Goal: Task Accomplishment & Management: Use online tool/utility

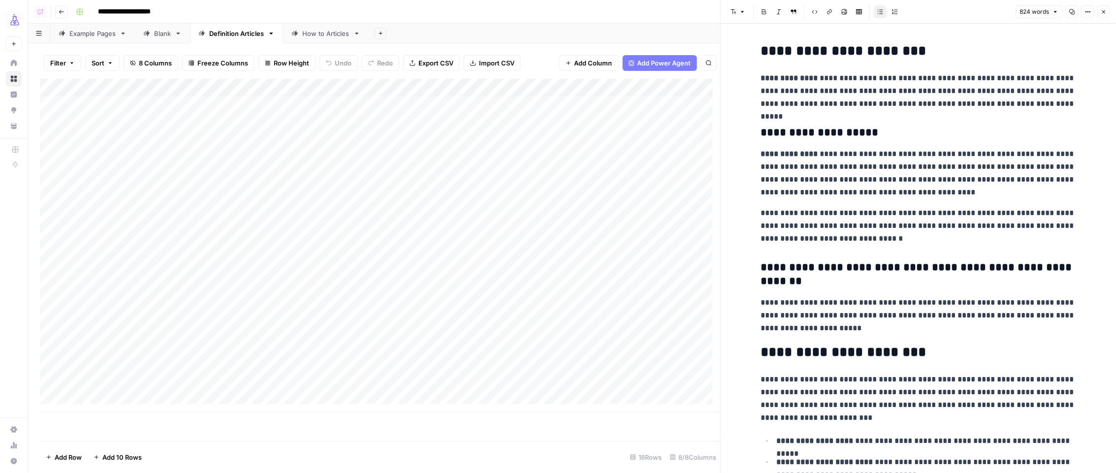
scroll to position [438, 0]
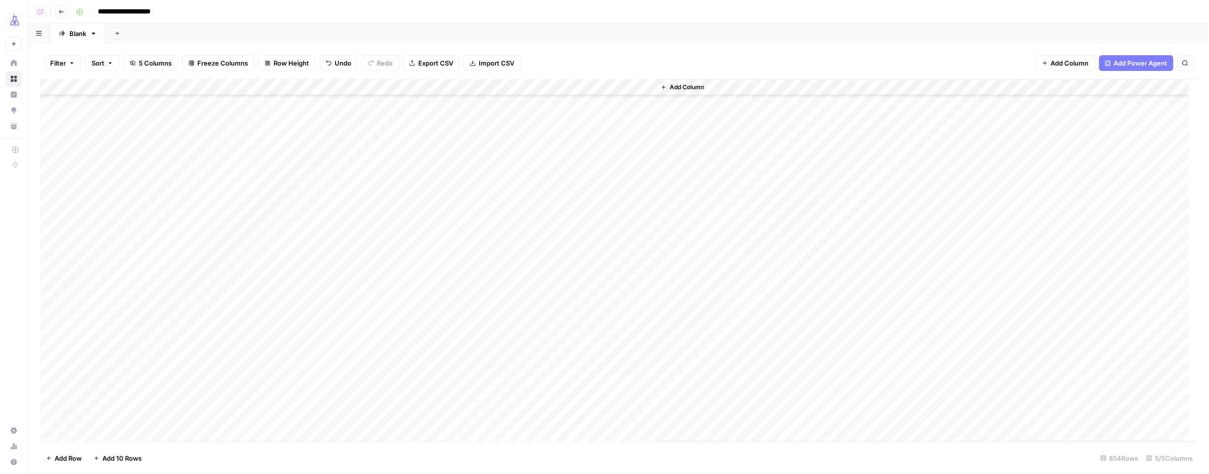
scroll to position [5333, 0]
click at [306, 90] on div "Add Column" at bounding box center [619, 260] width 1158 height 363
drag, startPoint x: 230, startPoint y: 18, endPoint x: 207, endPoint y: 22, distance: 24.0
click at [230, 18] on div "**********" at bounding box center [636, 12] width 1128 height 16
click at [121, 33] on button "Add Sheet" at bounding box center [117, 34] width 12 height 12
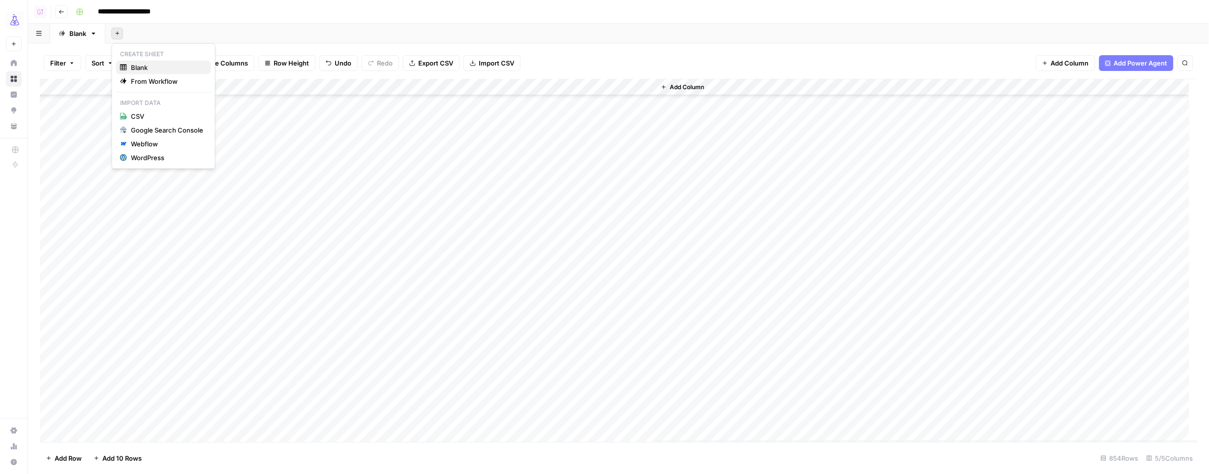
click at [135, 66] on span "Blank" at bounding box center [167, 68] width 72 height 10
click at [117, 87] on div "Add Column" at bounding box center [619, 137] width 1158 height 116
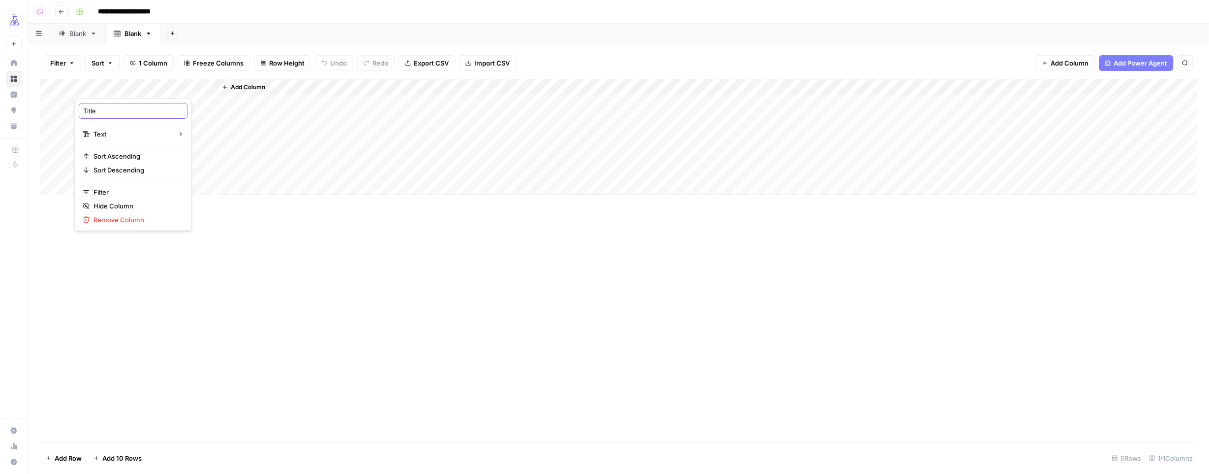
click at [114, 106] on input "Title" at bounding box center [133, 111] width 100 height 10
type input "url"
click at [253, 86] on span "Add Column" at bounding box center [248, 87] width 34 height 9
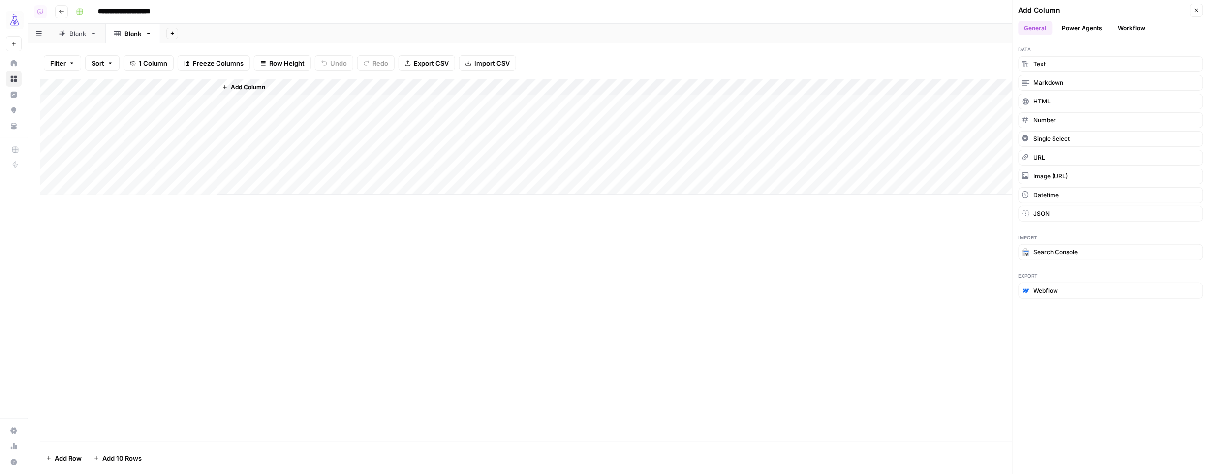
click at [1137, 28] on button "Workflow" at bounding box center [1132, 28] width 39 height 15
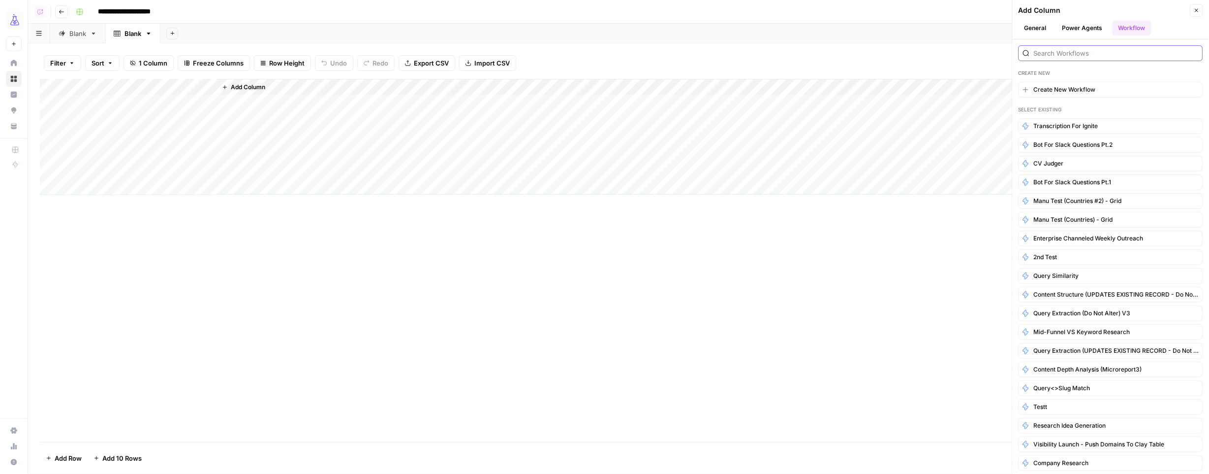
click at [1062, 53] on input "search" at bounding box center [1116, 53] width 165 height 10
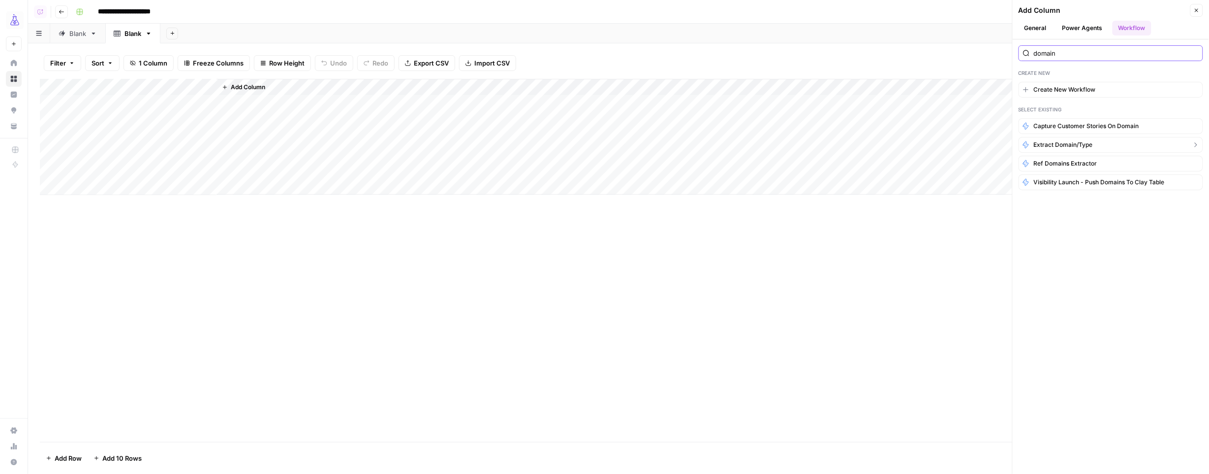
type input "domain"
click at [1085, 141] on span "Extract Domain/Type" at bounding box center [1063, 144] width 59 height 9
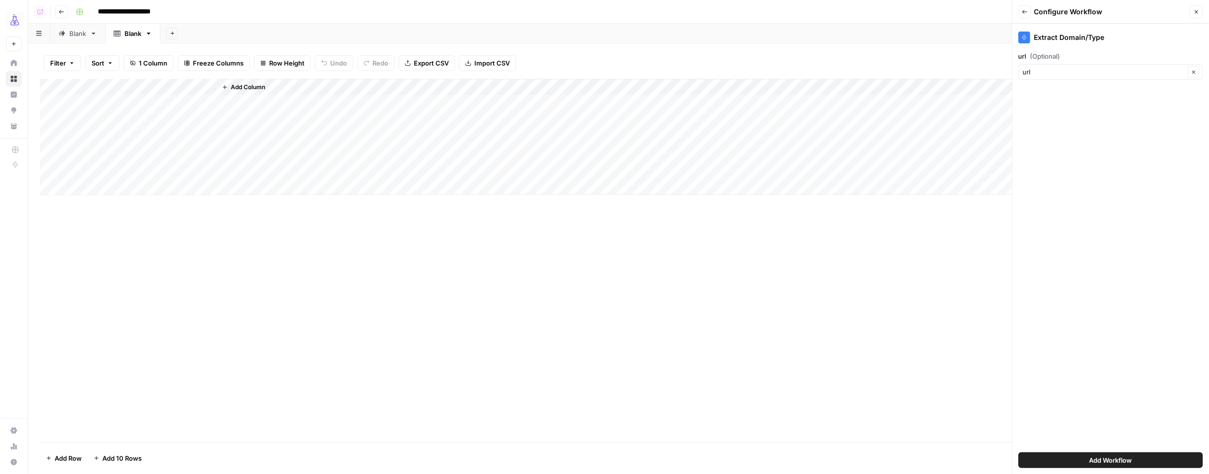
click at [1182, 458] on button "Add Workflow" at bounding box center [1111, 460] width 185 height 16
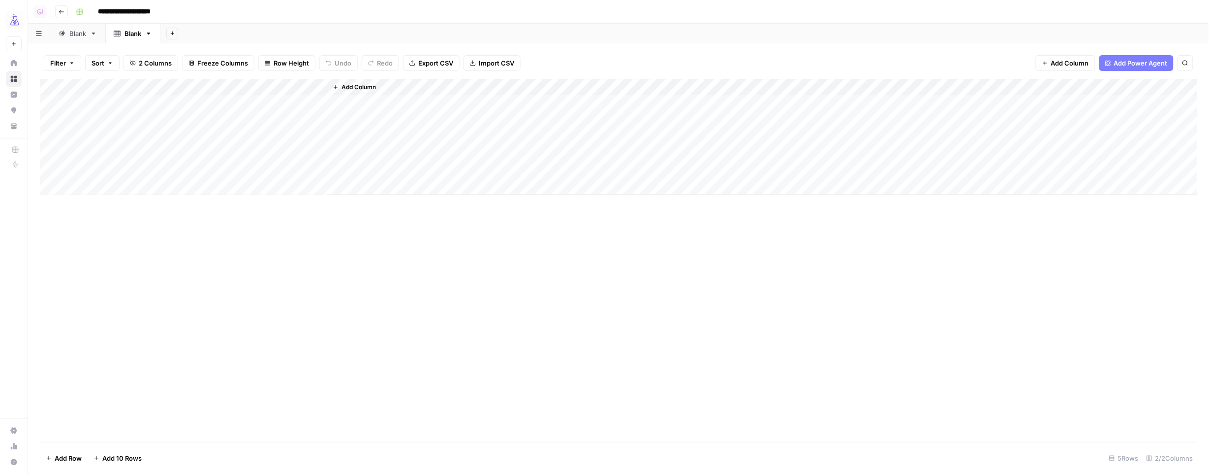
click at [108, 100] on div "Add Column" at bounding box center [619, 137] width 1158 height 116
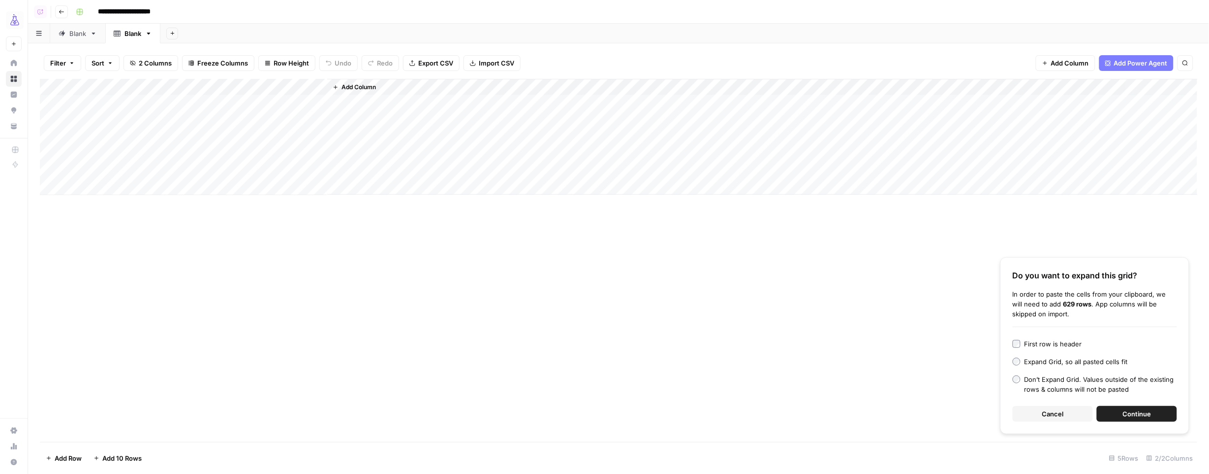
click at [1124, 414] on span "Continue" at bounding box center [1137, 414] width 29 height 10
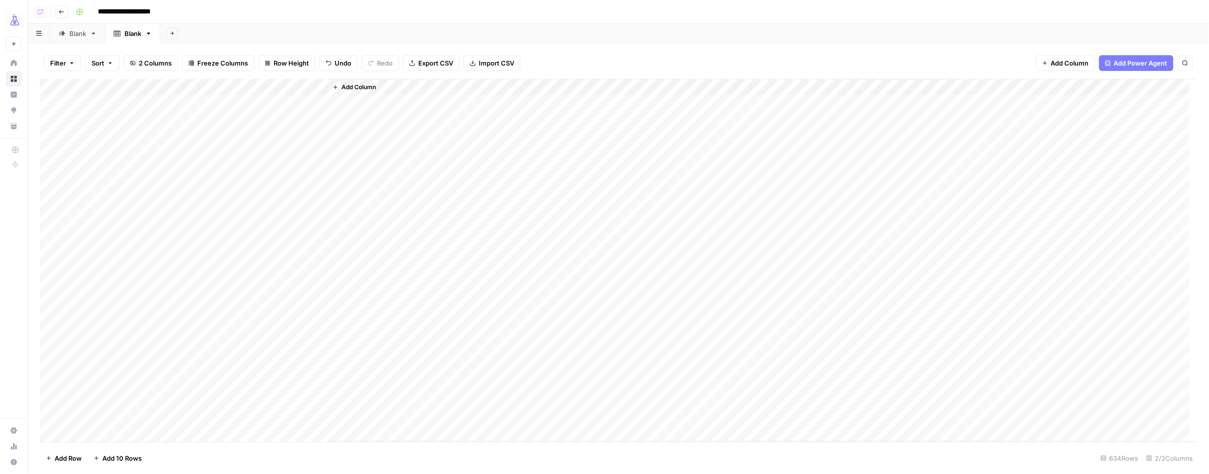
click at [257, 101] on div "Add Column" at bounding box center [619, 260] width 1158 height 363
click at [306, 89] on div "Add Column" at bounding box center [619, 260] width 1158 height 363
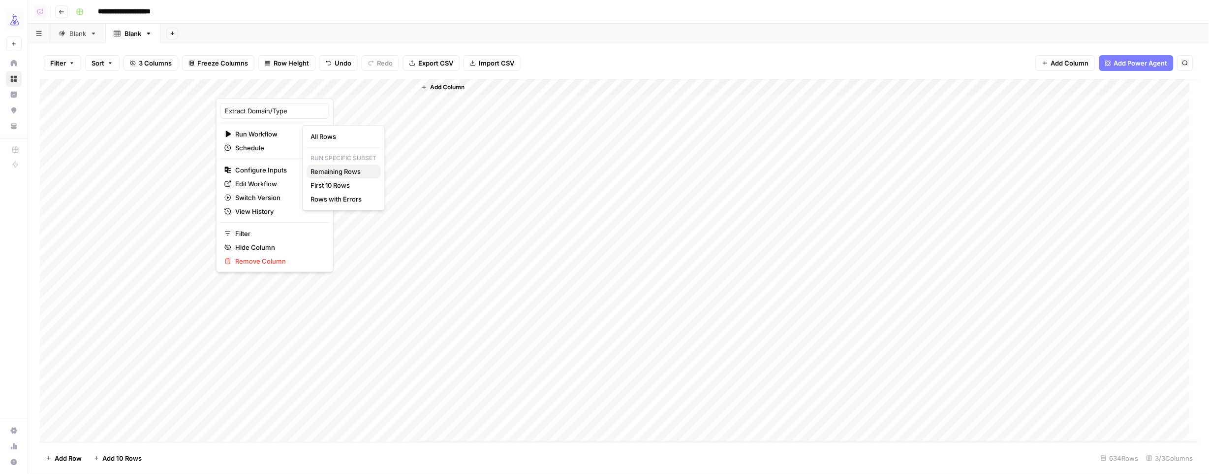
click at [317, 170] on span "Remaining Rows" at bounding box center [342, 171] width 62 height 10
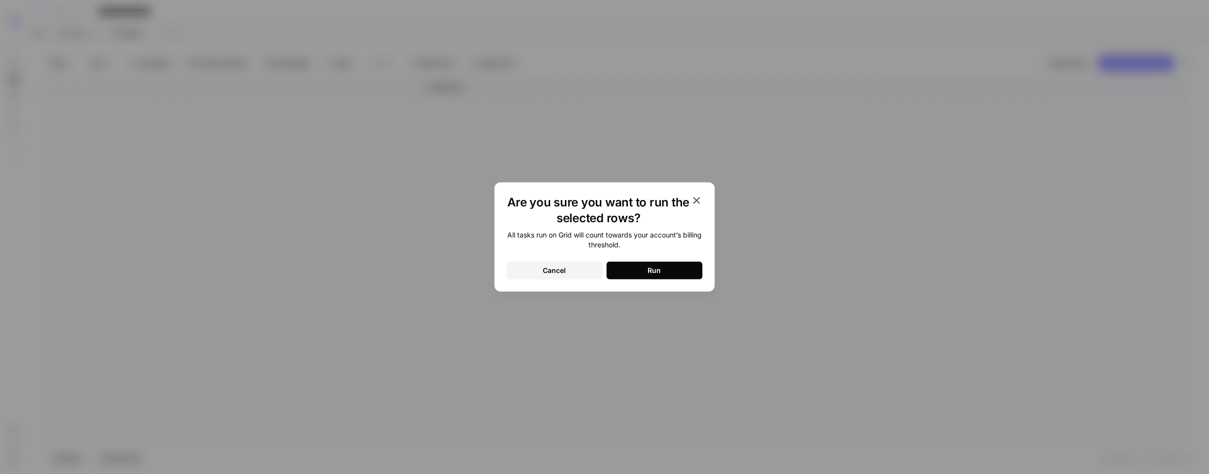
click at [689, 274] on button "Run" at bounding box center [655, 270] width 96 height 18
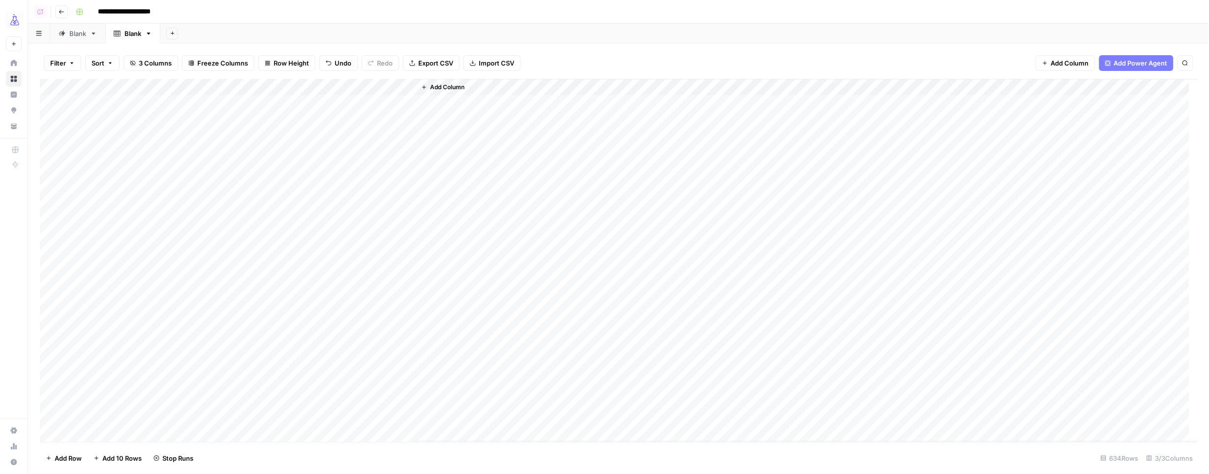
click at [375, 101] on div "Add Column" at bounding box center [619, 260] width 1158 height 363
click at [378, 437] on div "Add Column" at bounding box center [619, 260] width 1158 height 363
click at [364, 352] on div "Add Column" at bounding box center [619, 260] width 1158 height 363
click at [54, 331] on div "Add Column" at bounding box center [619, 260] width 1158 height 363
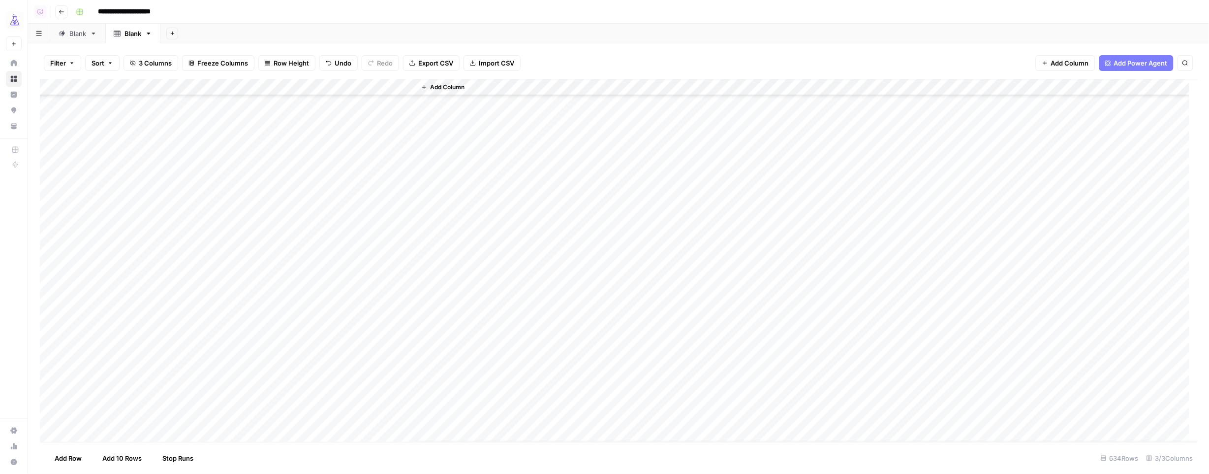
click at [347, 349] on div "Add Column" at bounding box center [619, 260] width 1158 height 363
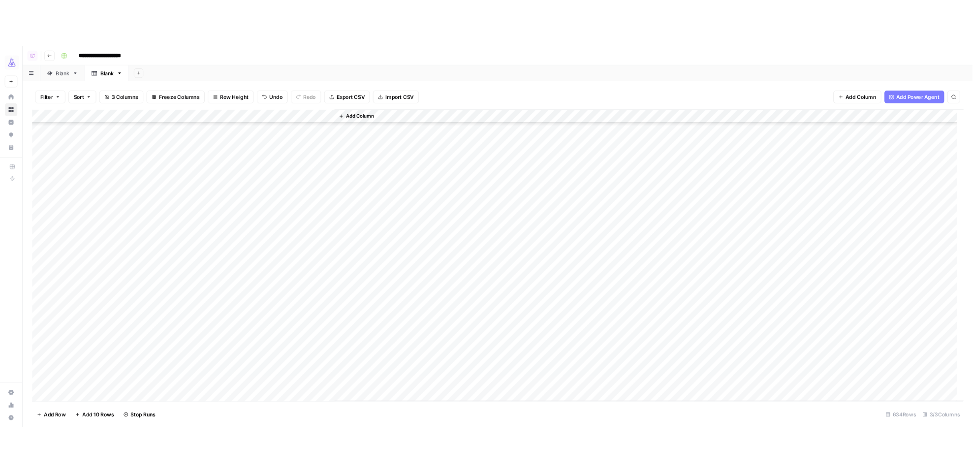
scroll to position [2414, 0]
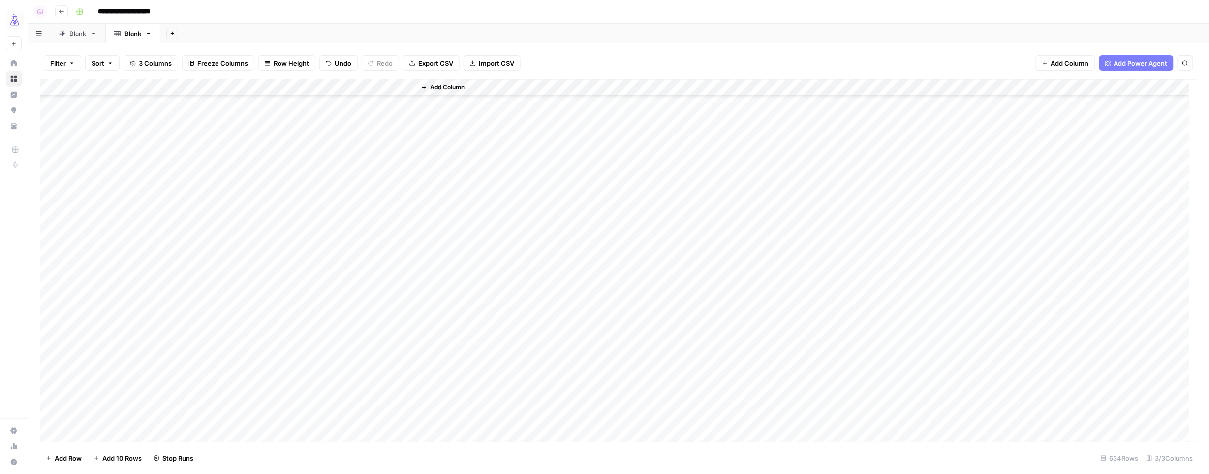
click at [343, 151] on div "Add Column" at bounding box center [619, 260] width 1158 height 363
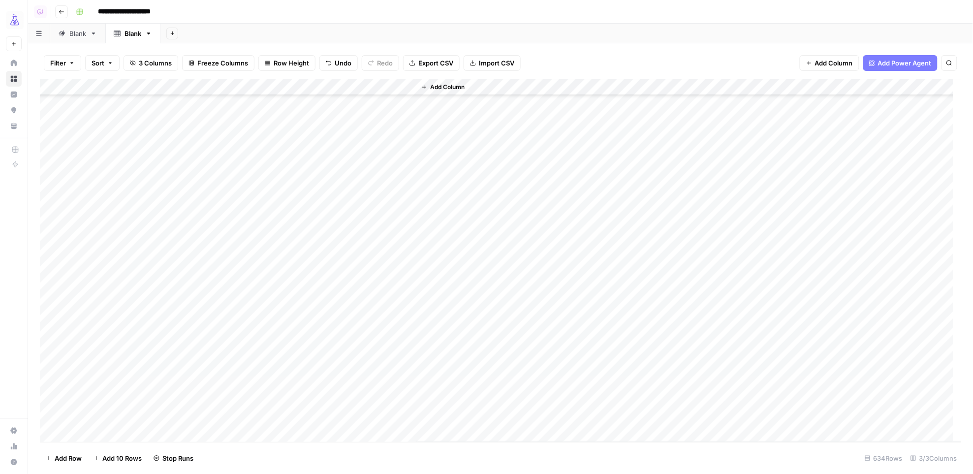
click at [354, 161] on div "Add Column" at bounding box center [501, 260] width 922 height 363
click at [371, 265] on div "Add Column" at bounding box center [501, 260] width 922 height 363
click at [348, 282] on div "Add Column" at bounding box center [501, 260] width 922 height 363
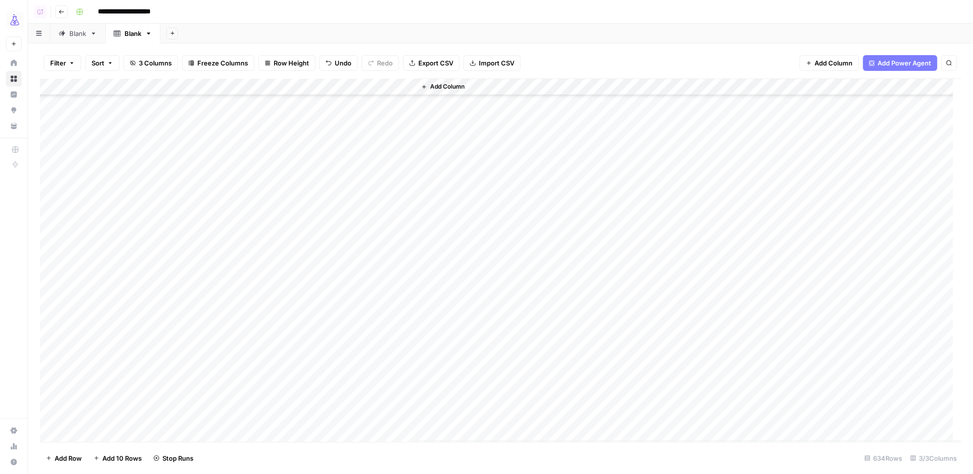
click at [349, 282] on div "Add Column" at bounding box center [501, 260] width 922 height 363
click at [361, 300] on div "Add Column" at bounding box center [501, 260] width 922 height 363
click at [351, 210] on div "Add Column" at bounding box center [501, 260] width 922 height 363
click at [354, 224] on div "Add Column" at bounding box center [501, 260] width 922 height 363
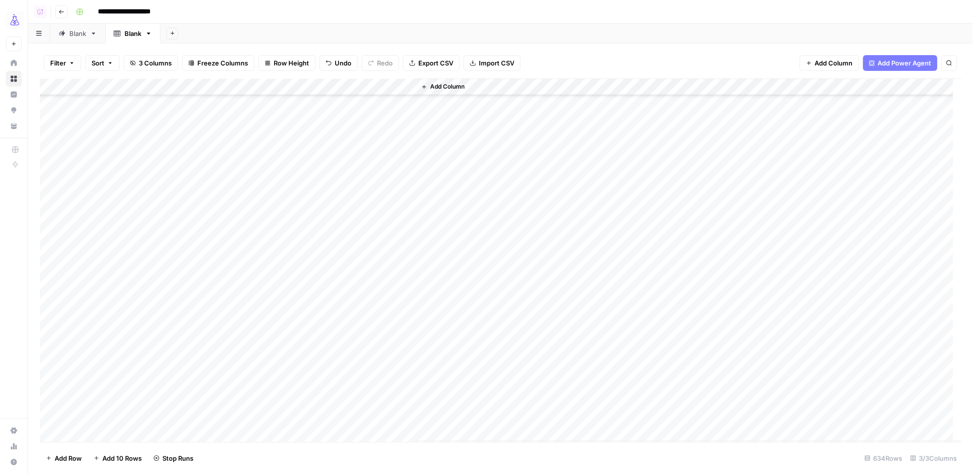
scroll to position [8191, 0]
click at [349, 279] on div "Add Column" at bounding box center [501, 260] width 922 height 363
click at [358, 298] on div "Add Column" at bounding box center [501, 260] width 922 height 363
click at [350, 236] on div "Add Column" at bounding box center [501, 260] width 922 height 363
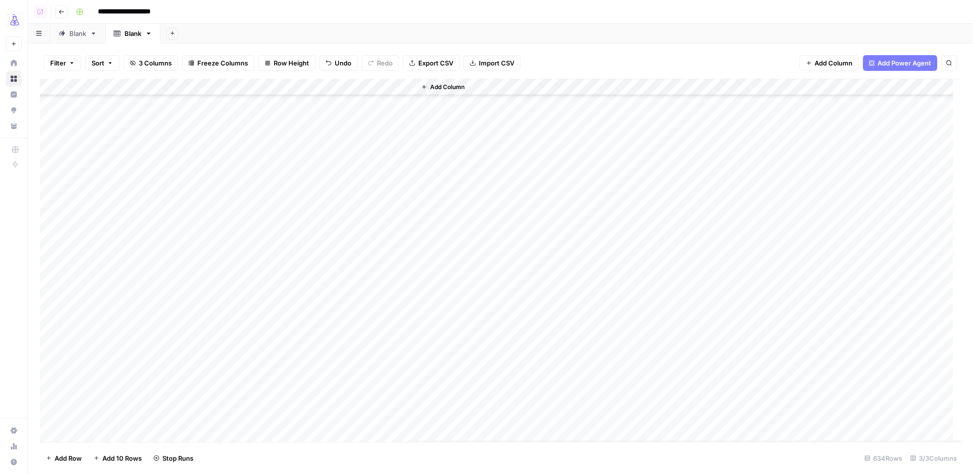
click at [356, 253] on div "Add Column" at bounding box center [501, 260] width 922 height 363
click at [350, 416] on div "Add Column" at bounding box center [501, 260] width 922 height 363
click at [833, 63] on span "Add Column" at bounding box center [834, 63] width 38 height 10
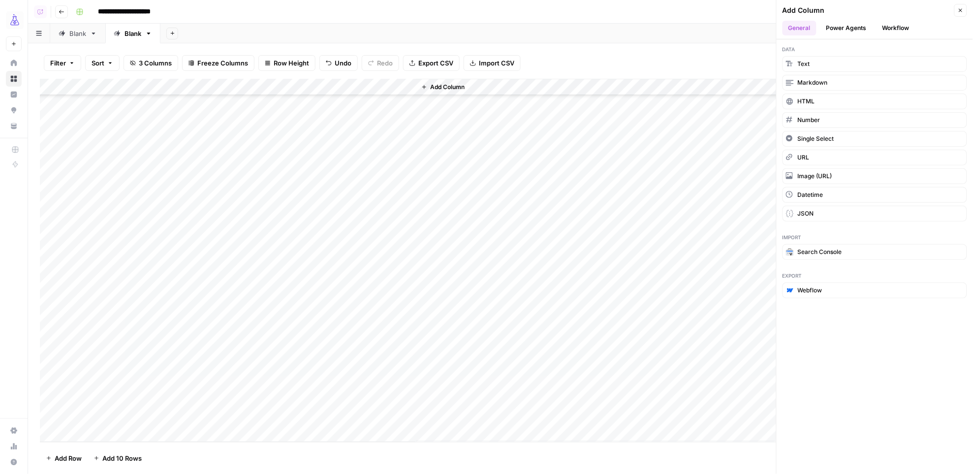
click at [881, 29] on button "Workflow" at bounding box center [896, 28] width 39 height 15
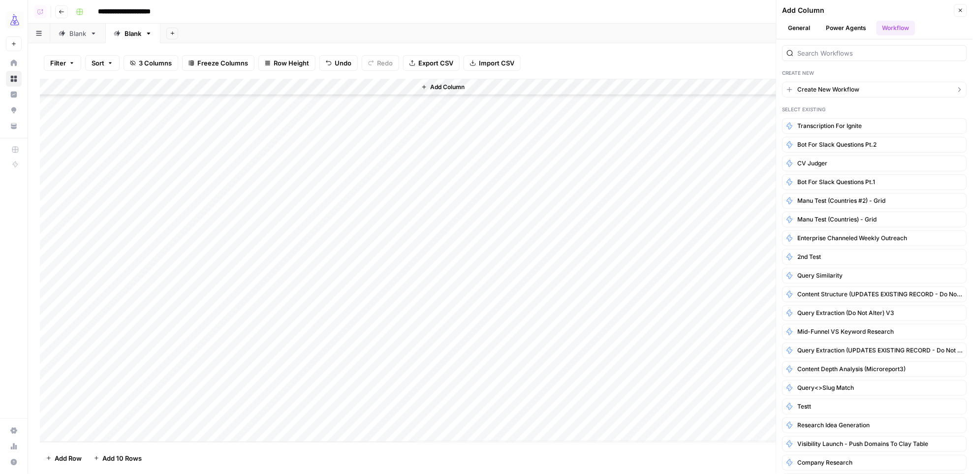
click at [794, 88] on icon "button" at bounding box center [790, 90] width 8 height 8
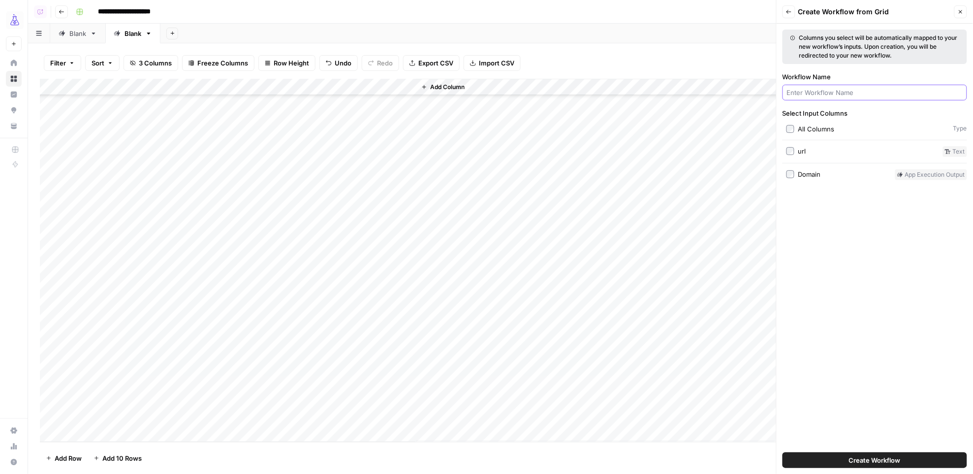
click at [794, 89] on input "Workflow Name" at bounding box center [875, 93] width 176 height 10
type input "Citation or Mention"
click at [171, 31] on icon "button" at bounding box center [172, 33] width 5 height 5
click at [179, 68] on icon "button" at bounding box center [179, 67] width 7 height 6
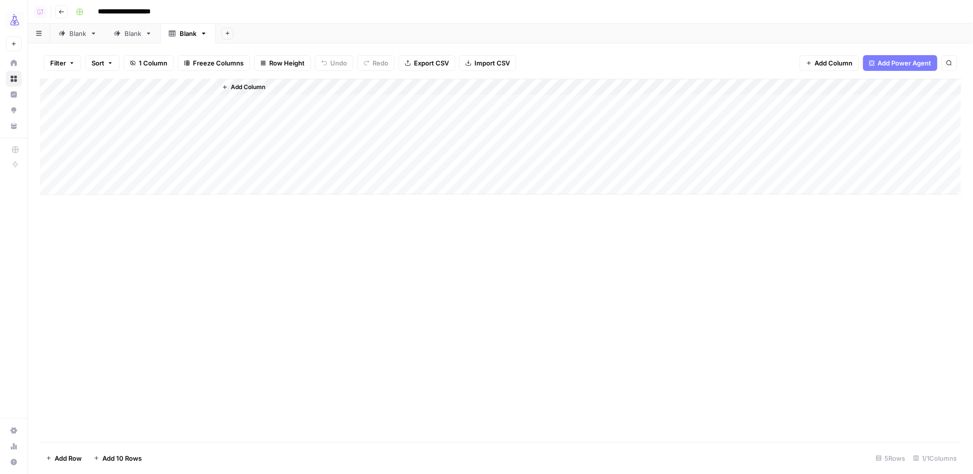
click at [172, 85] on div "Add Column" at bounding box center [501, 137] width 922 height 116
click at [113, 112] on input "Title" at bounding box center [133, 111] width 100 height 10
type input "response"
click at [260, 87] on span "Add Column" at bounding box center [248, 87] width 34 height 9
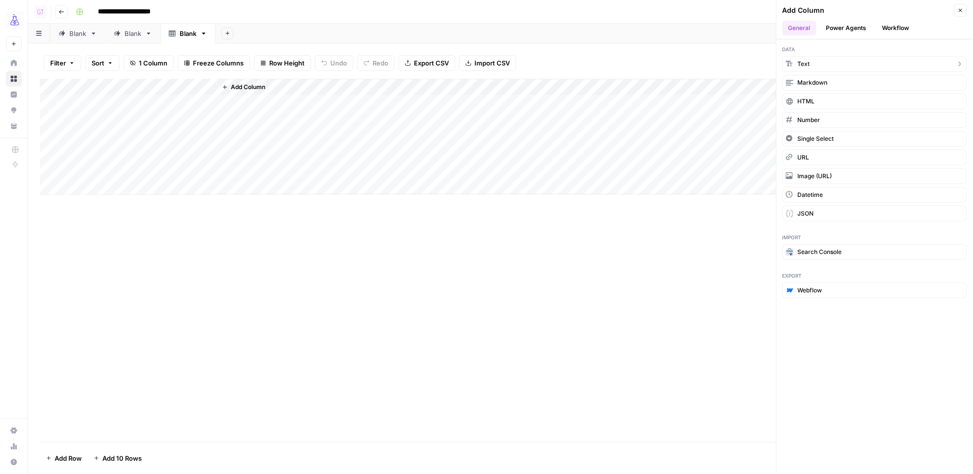
click at [795, 65] on button "Text" at bounding box center [875, 64] width 185 height 16
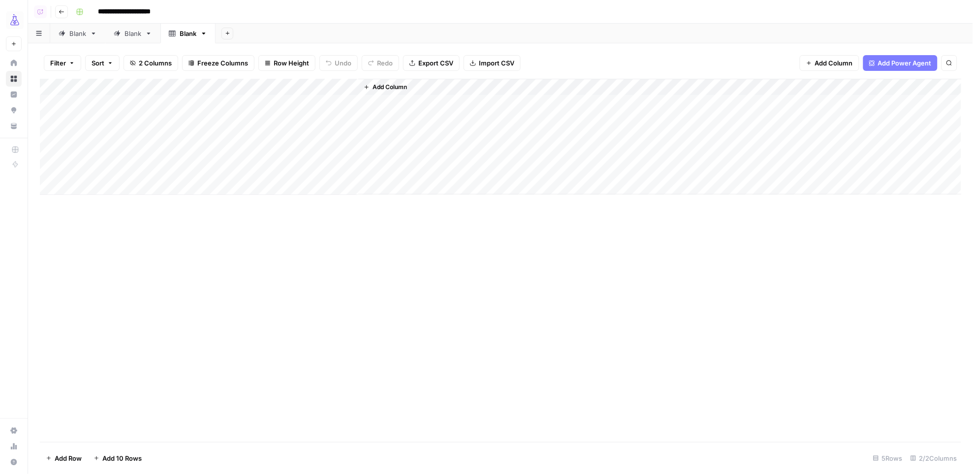
click at [245, 87] on div "Add Column" at bounding box center [501, 137] width 922 height 116
click at [239, 110] on input "New Column" at bounding box center [275, 111] width 100 height 10
type input "url"
click at [173, 89] on div "Add Column" at bounding box center [501, 137] width 922 height 116
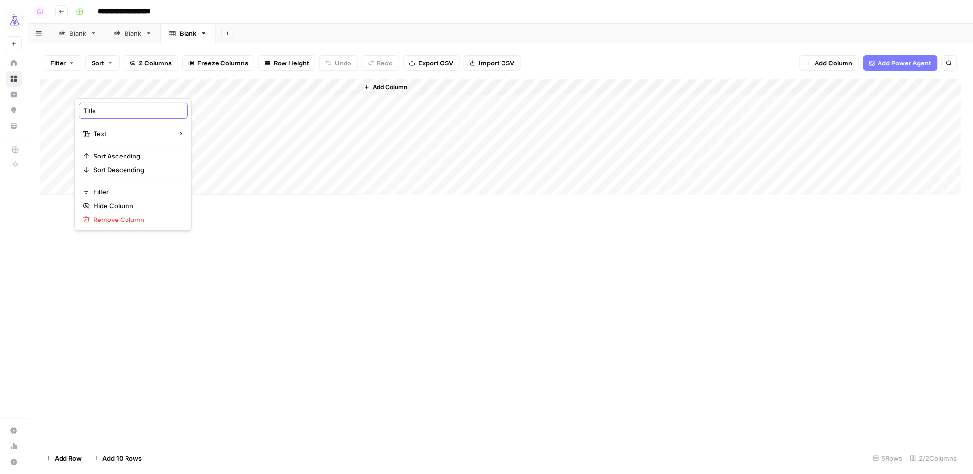
click at [128, 107] on input "Title" at bounding box center [133, 111] width 100 height 10
type input "response"
click at [827, 69] on button "Add Column" at bounding box center [830, 63] width 60 height 16
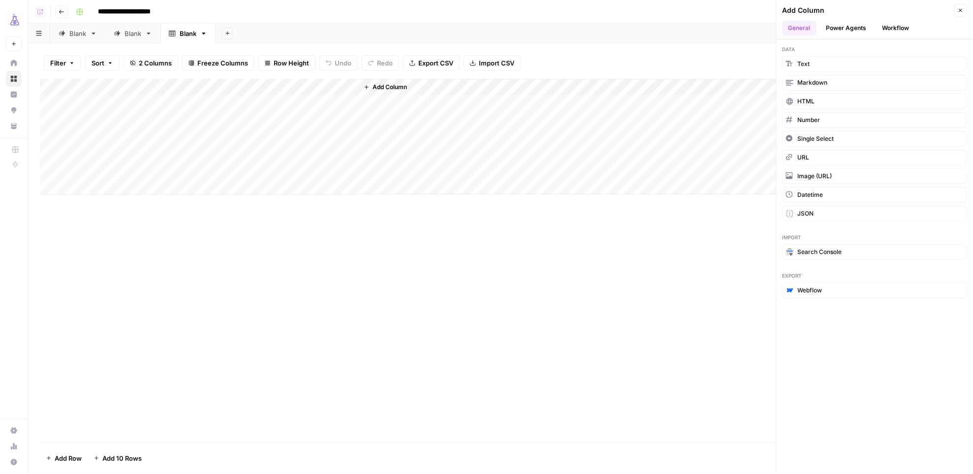
drag, startPoint x: 892, startPoint y: 29, endPoint x: 875, endPoint y: 37, distance: 19.2
click at [892, 29] on button "Workflow" at bounding box center [896, 28] width 39 height 15
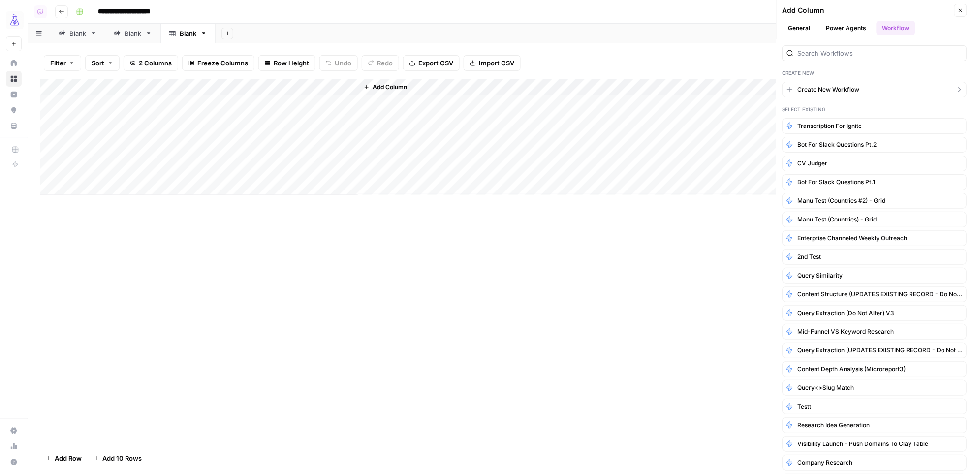
click at [829, 86] on span "Create New Workflow" at bounding box center [829, 89] width 62 height 9
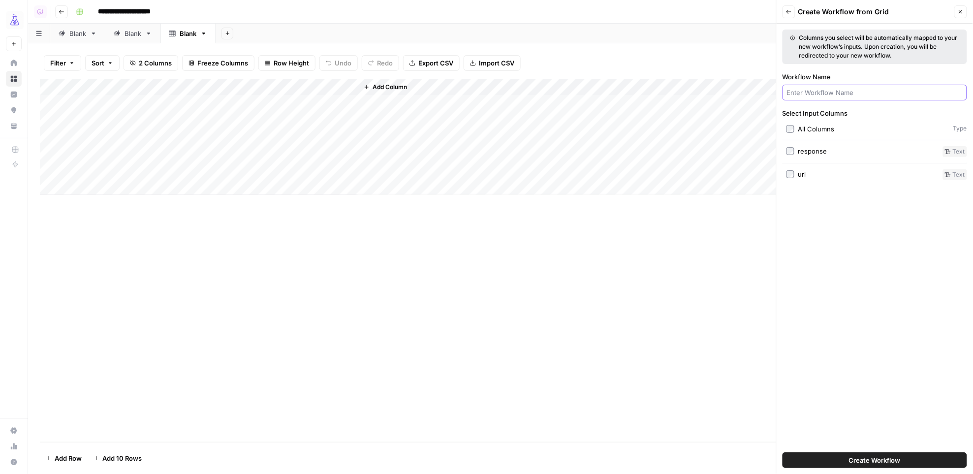
click at [813, 91] on input "Workflow Name" at bounding box center [875, 93] width 176 height 10
type input "Citation or Mention"
click at [833, 468] on button "Create Workflow" at bounding box center [875, 460] width 185 height 16
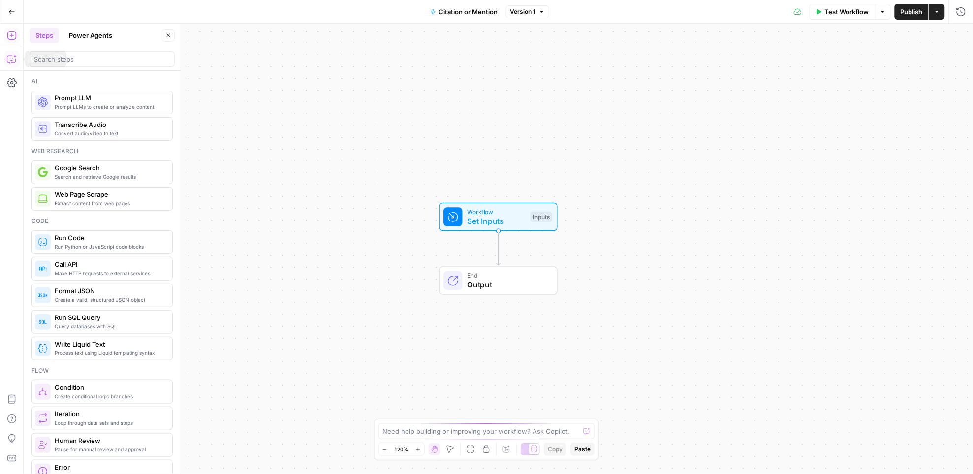
click at [12, 58] on icon "button" at bounding box center [12, 59] width 10 height 10
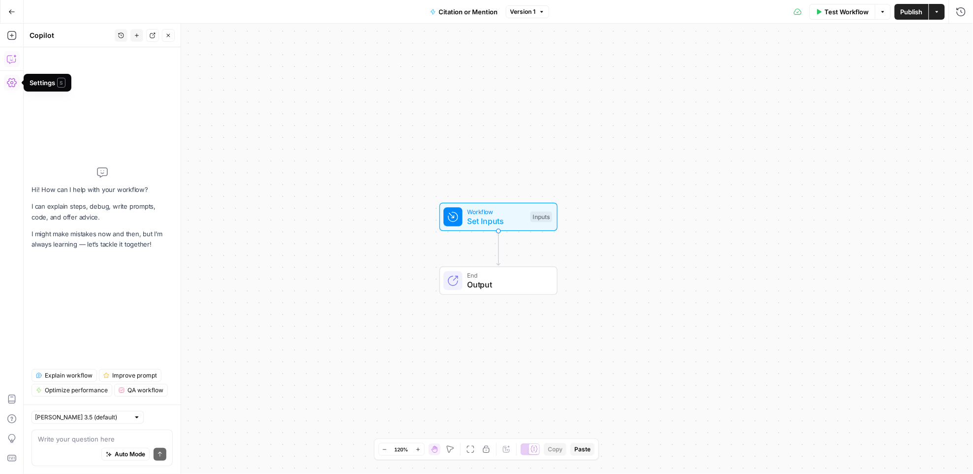
click at [85, 437] on textarea at bounding box center [102, 439] width 128 height 10
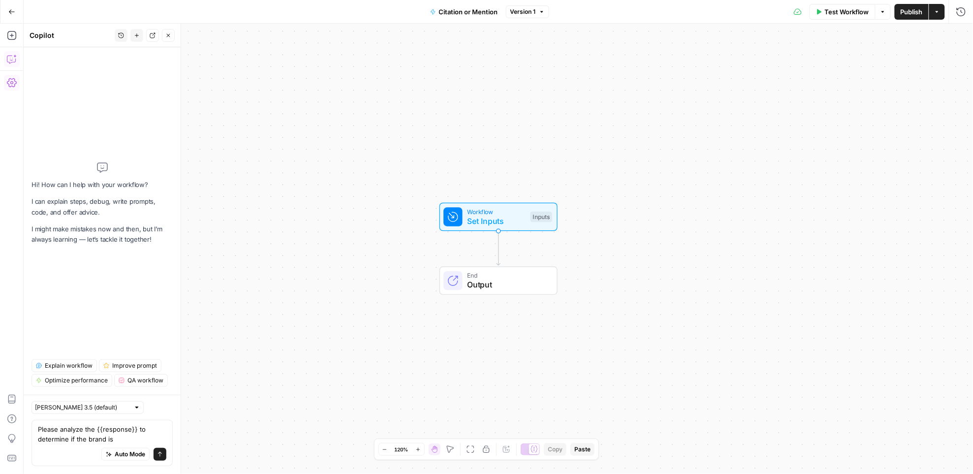
click at [59, 431] on textarea "Please analyze the {{response}} to determine if the brand is" at bounding box center [102, 434] width 128 height 20
click at [38, 429] on textarea "Please analyze the {{response}} to determine if the brand is" at bounding box center [102, 434] width 128 height 20
click at [160, 437] on textarea "using the {{url}} Please analyze the {{response}} to determine if the brand is" at bounding box center [102, 434] width 128 height 20
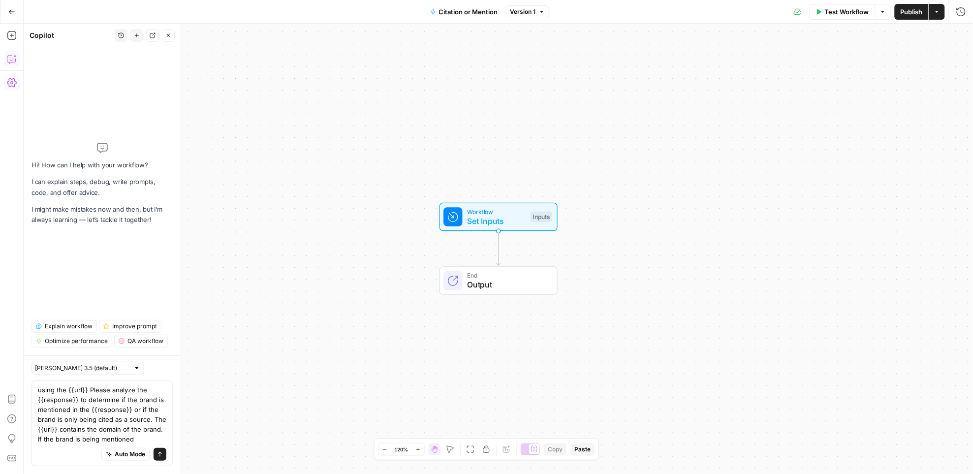
click at [78, 438] on textarea "using the {{url}} Please analyze the {{response}} to determine if the brand is …" at bounding box center [102, 414] width 128 height 59
click at [145, 437] on textarea "using the {{url}} Please analyze the {{response}} to determine if the brand is …" at bounding box center [102, 414] width 128 height 59
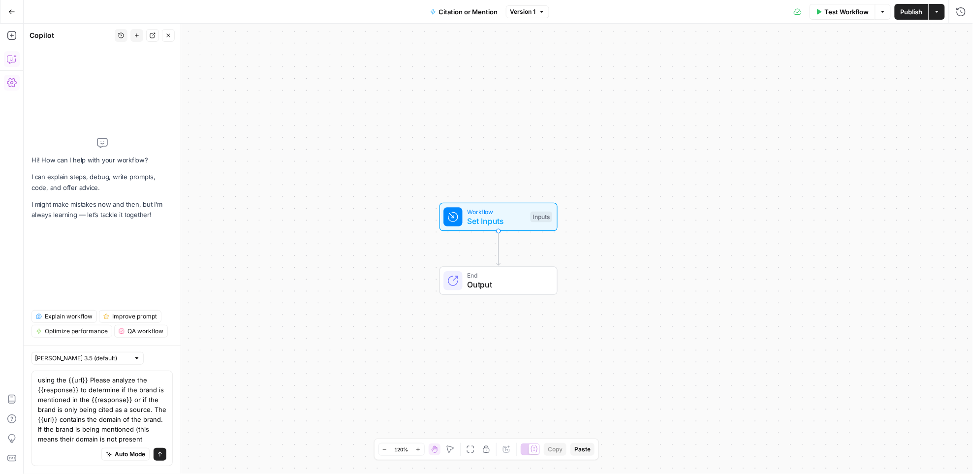
click at [76, 440] on textarea "using the {{url}} Please analyze the {{response}} to determine if the brand is …" at bounding box center [102, 409] width 128 height 69
click at [147, 439] on textarea "using the {{url}} Please analyze the {{response}} to determine if the brand is …" at bounding box center [102, 409] width 128 height 69
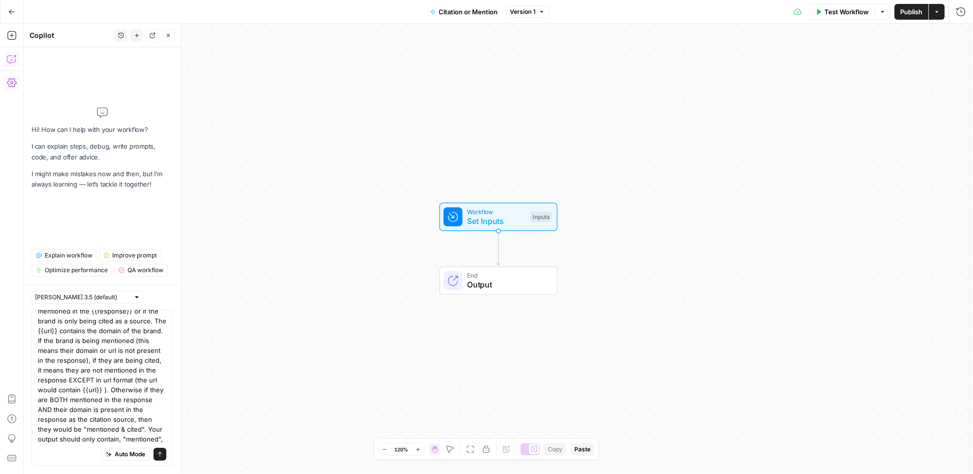
scroll to position [47, 0]
type textarea "using the {{url}} Please analyze the {{response}} to determine if the brand is …"
click at [157, 454] on icon "submit" at bounding box center [160, 454] width 6 height 6
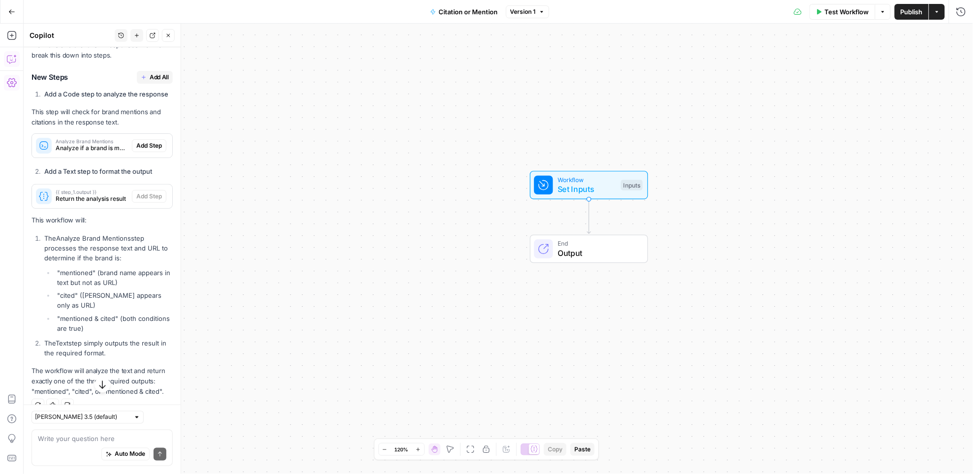
scroll to position [352, 0]
click at [136, 152] on span "Add Step" at bounding box center [149, 147] width 26 height 9
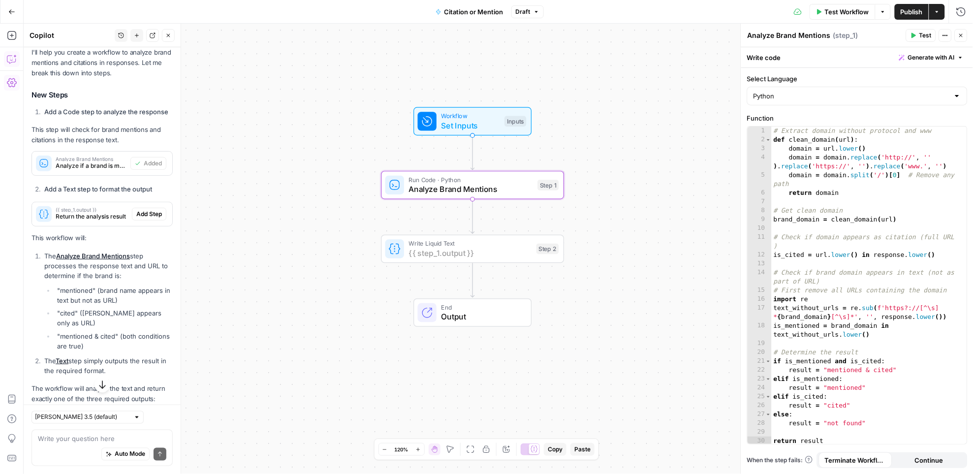
click at [136, 219] on span "Add Step" at bounding box center [149, 214] width 26 height 9
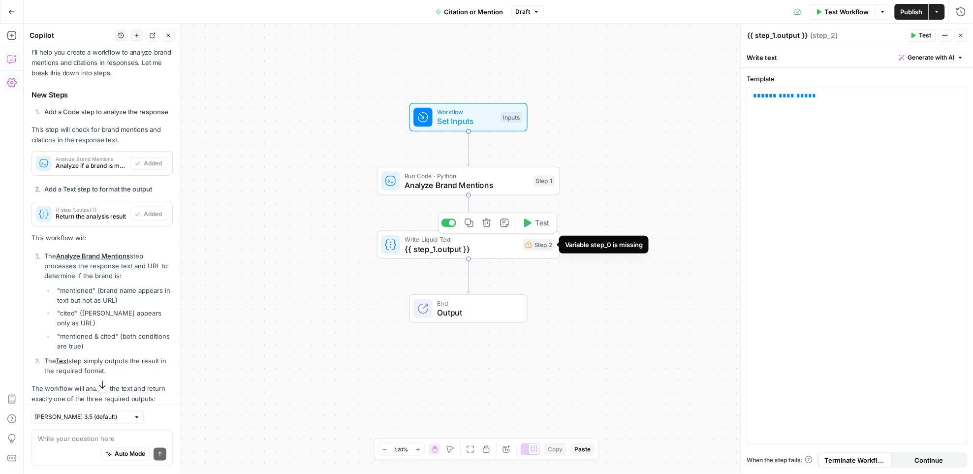
click at [532, 248] on div "Step 2" at bounding box center [539, 245] width 32 height 12
click at [778, 94] on span "**********" at bounding box center [784, 96] width 47 height 6
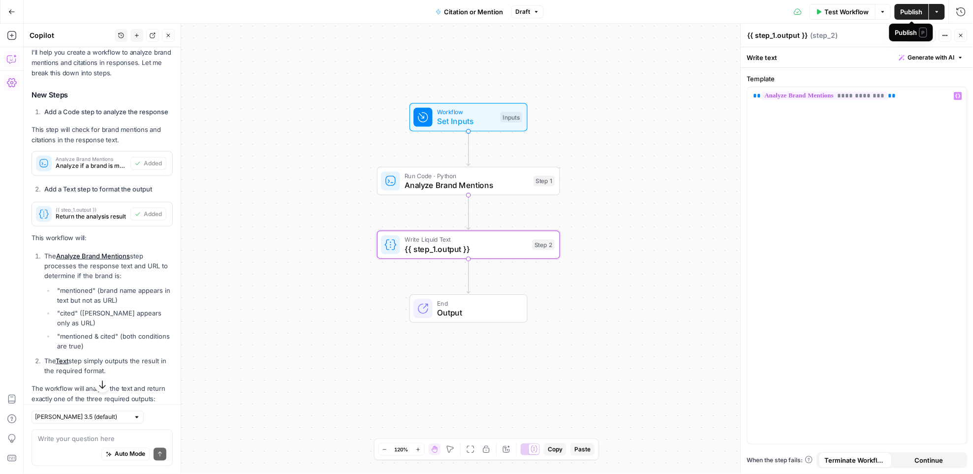
click at [911, 13] on span "Publish" at bounding box center [912, 12] width 22 height 10
click at [13, 10] on icon "button" at bounding box center [11, 11] width 7 height 7
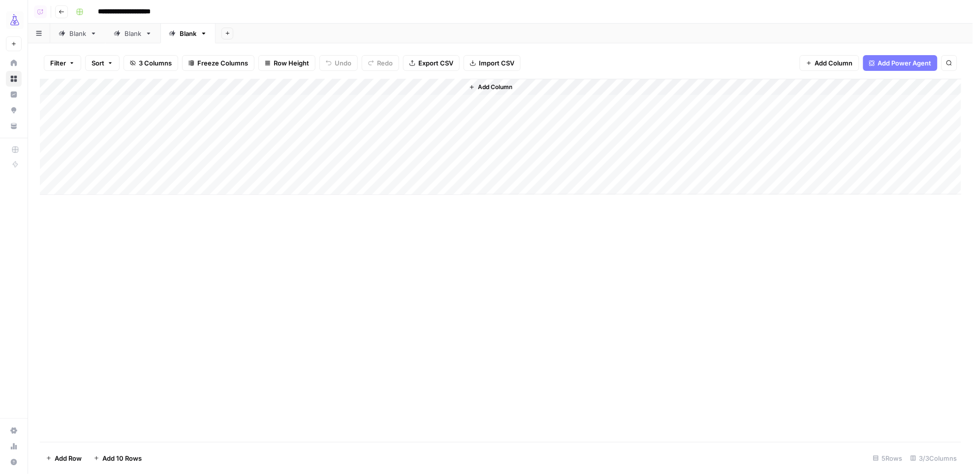
click at [174, 109] on div "Add Column" at bounding box center [501, 137] width 922 height 116
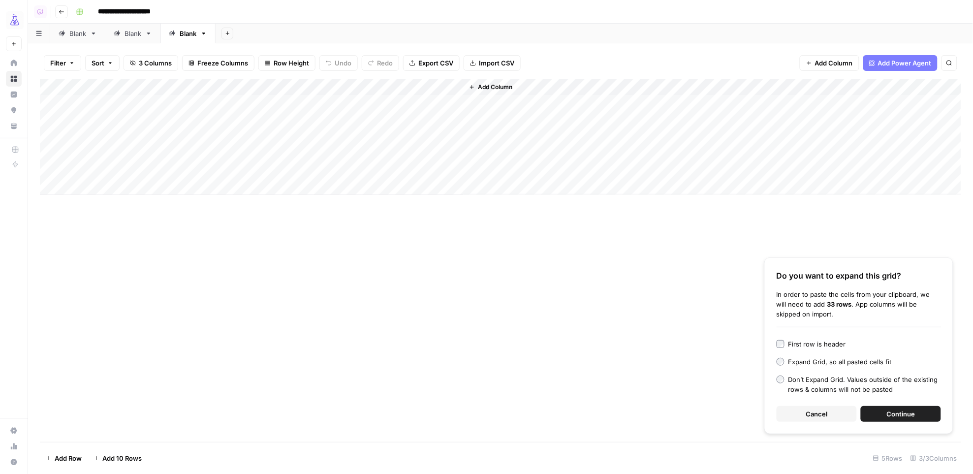
click at [888, 411] on span "Continue" at bounding box center [901, 414] width 29 height 10
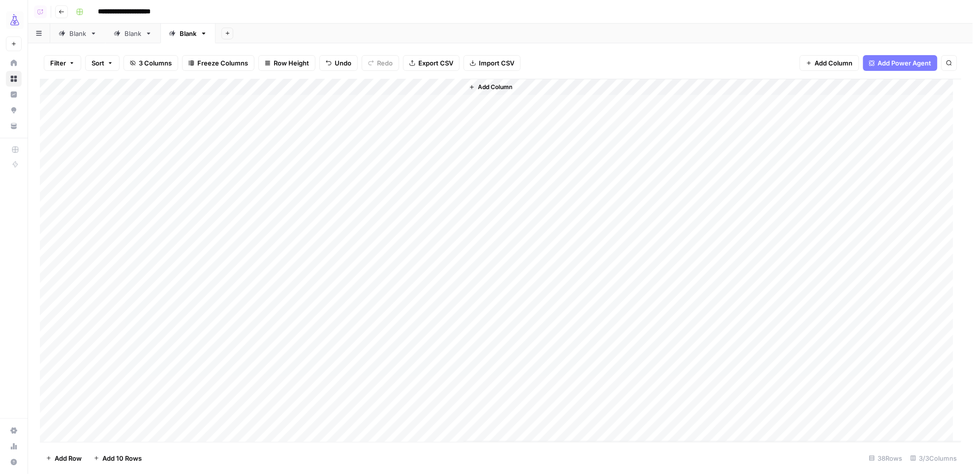
click at [388, 102] on div "Add Column" at bounding box center [501, 260] width 922 height 363
click at [443, 88] on div "Add Column" at bounding box center [501, 260] width 922 height 363
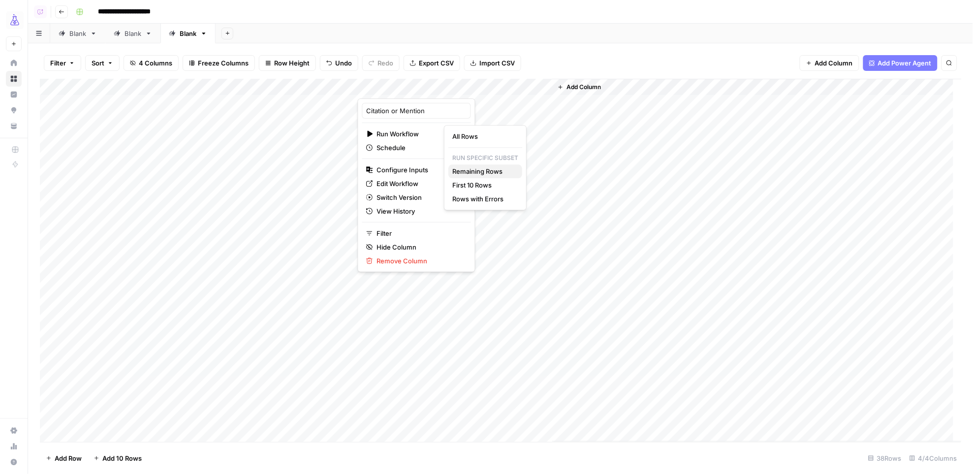
click at [455, 169] on span "Remaining Rows" at bounding box center [483, 171] width 62 height 10
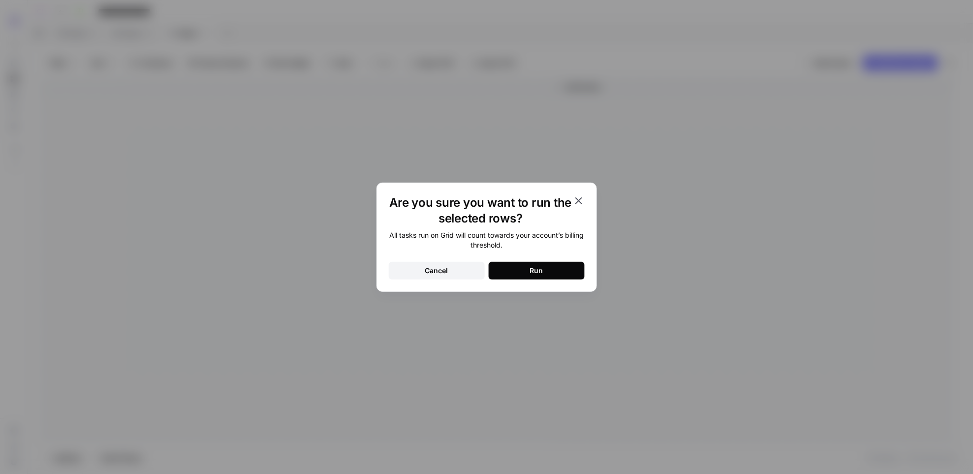
click at [534, 272] on div "Run" at bounding box center [536, 271] width 13 height 10
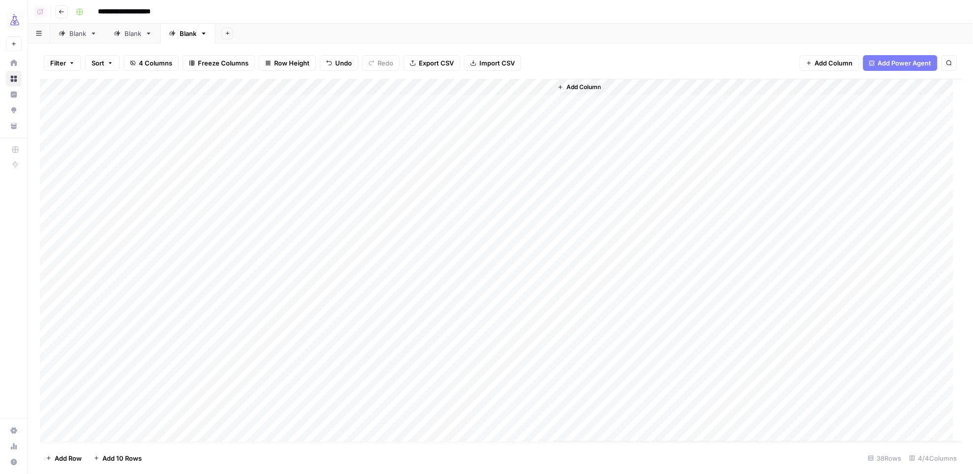
click at [187, 354] on div "Add Column" at bounding box center [501, 260] width 922 height 363
click at [196, 354] on div "Add Column" at bounding box center [501, 260] width 922 height 363
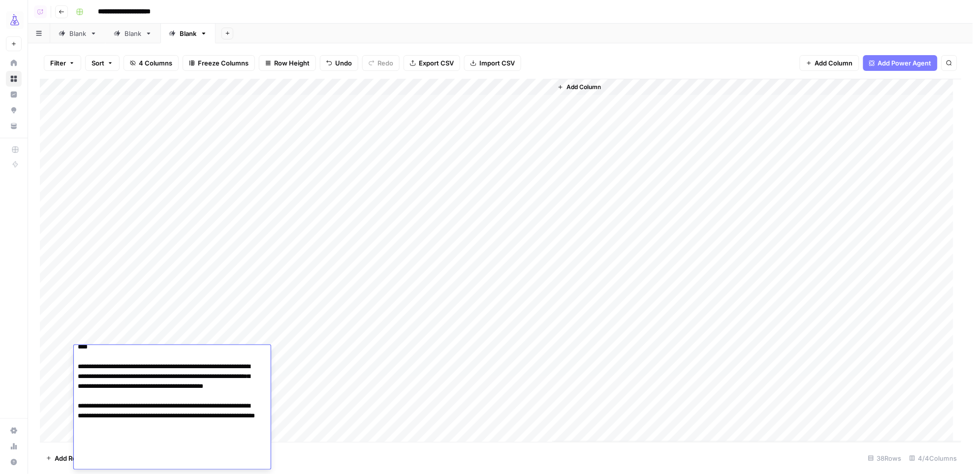
scroll to position [267, 0]
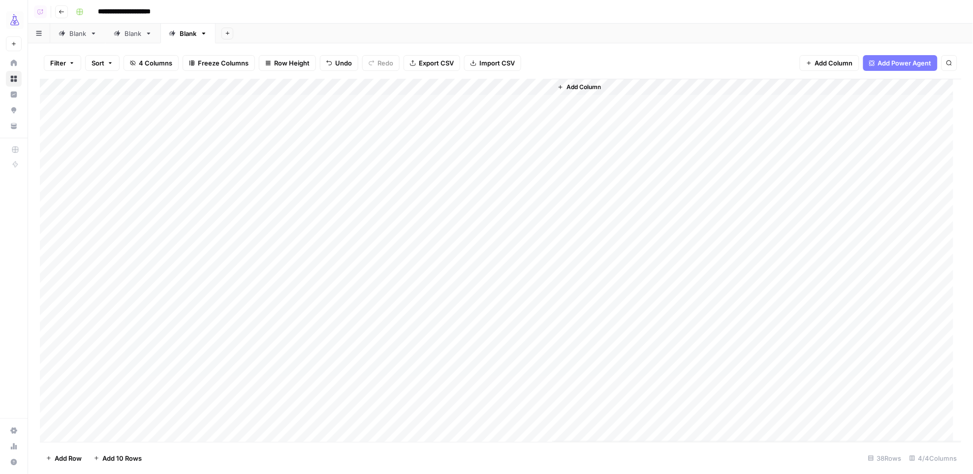
click at [133, 104] on div "Add Column" at bounding box center [501, 260] width 922 height 363
click at [125, 104] on div "Add Column" at bounding box center [501, 260] width 922 height 363
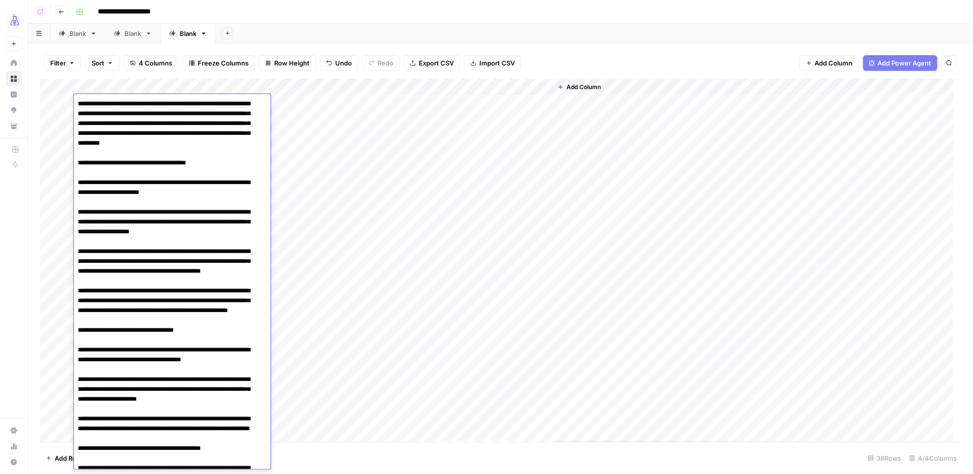
scroll to position [429, 0]
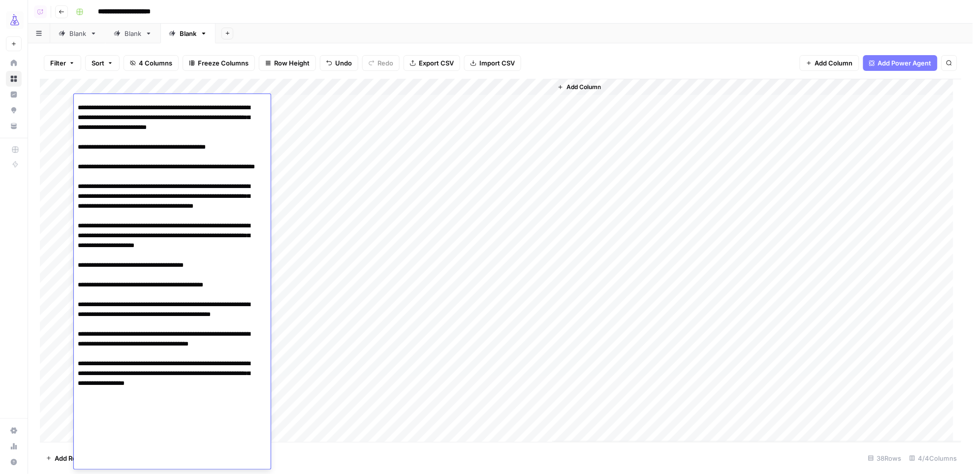
click at [671, 217] on div "Add Column" at bounding box center [757, 260] width 410 height 363
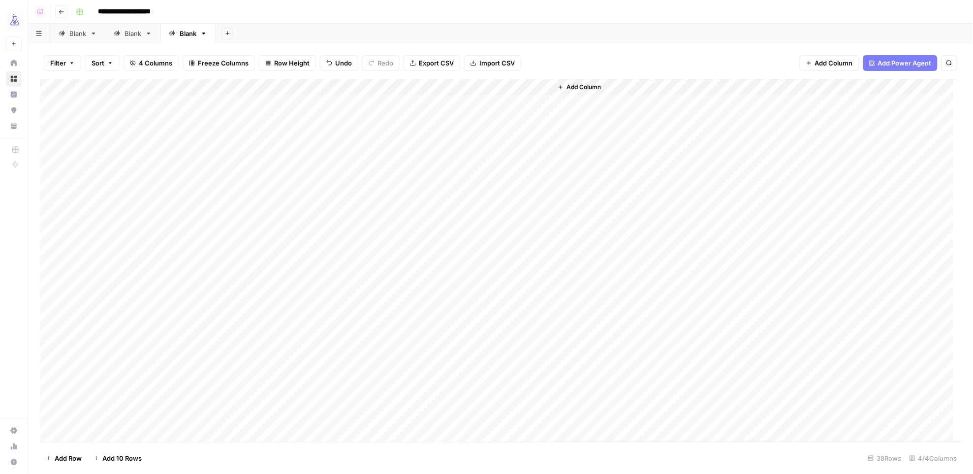
click at [443, 87] on div "Add Column" at bounding box center [501, 260] width 922 height 363
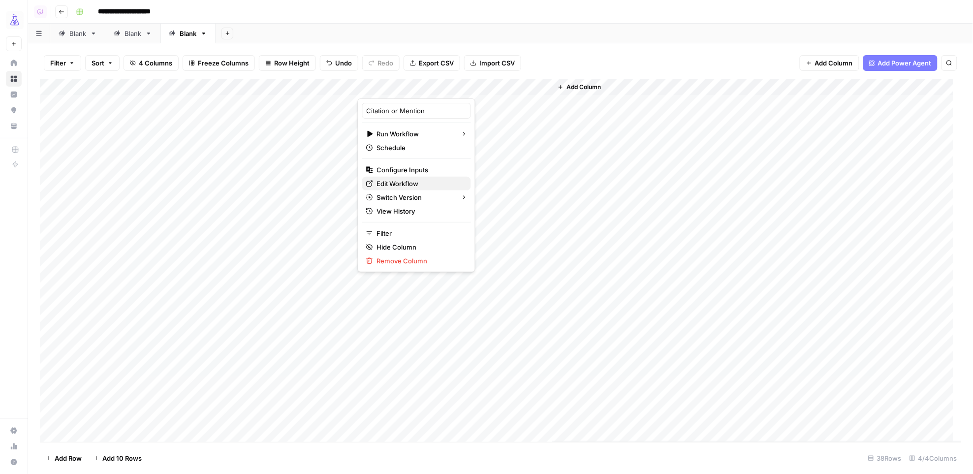
click at [406, 182] on span "Edit Workflow" at bounding box center [420, 184] width 86 height 10
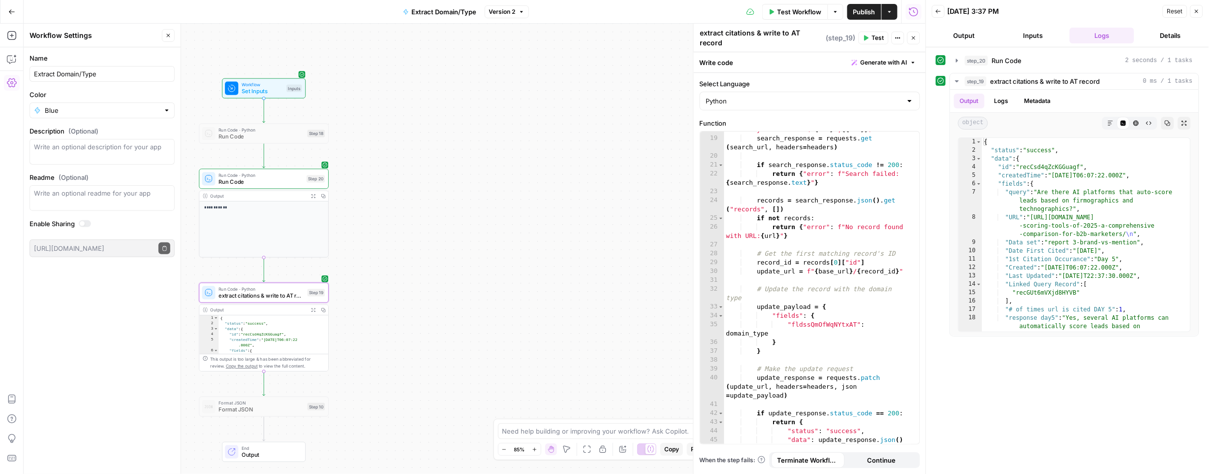
scroll to position [210, 0]
click at [251, 275] on div at bounding box center [252, 277] width 4 height 4
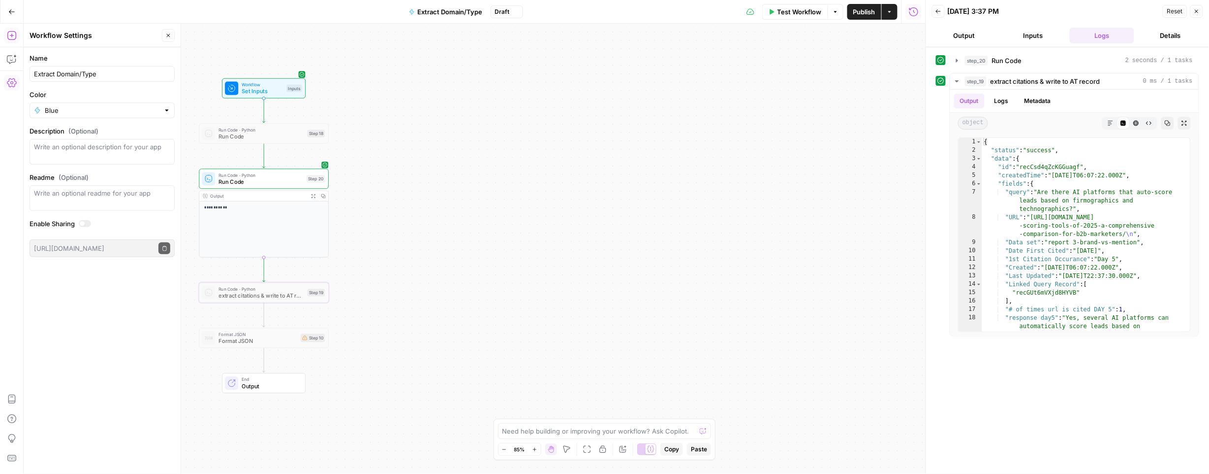
click at [7, 31] on icon "button" at bounding box center [12, 36] width 10 height 10
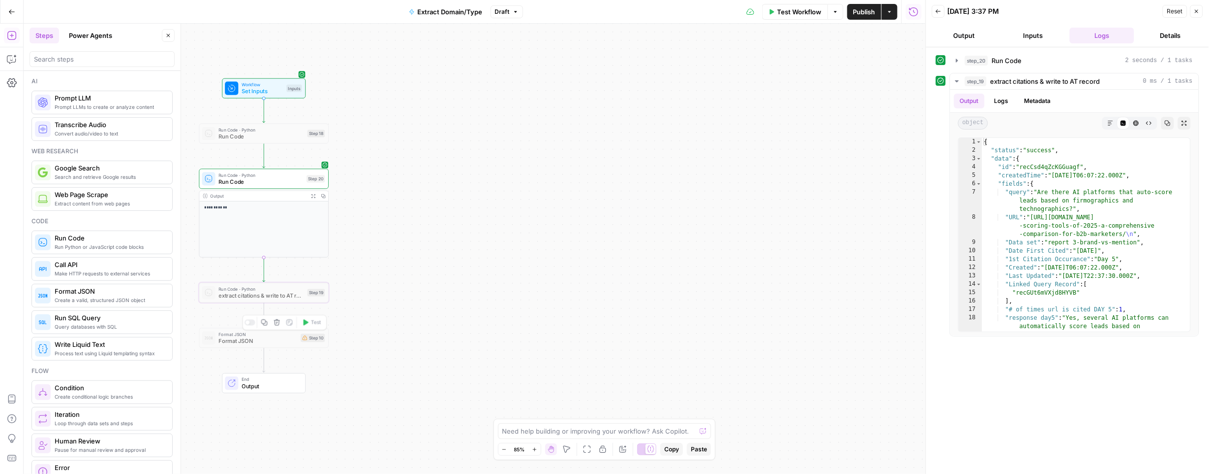
click at [297, 340] on div "Format JSON Format JSON Step 10 Copy step Delete step Add Note Test" at bounding box center [263, 338] width 123 height 14
click at [247, 320] on div at bounding box center [248, 322] width 4 height 4
click at [273, 340] on span "Format JSON" at bounding box center [258, 340] width 79 height 8
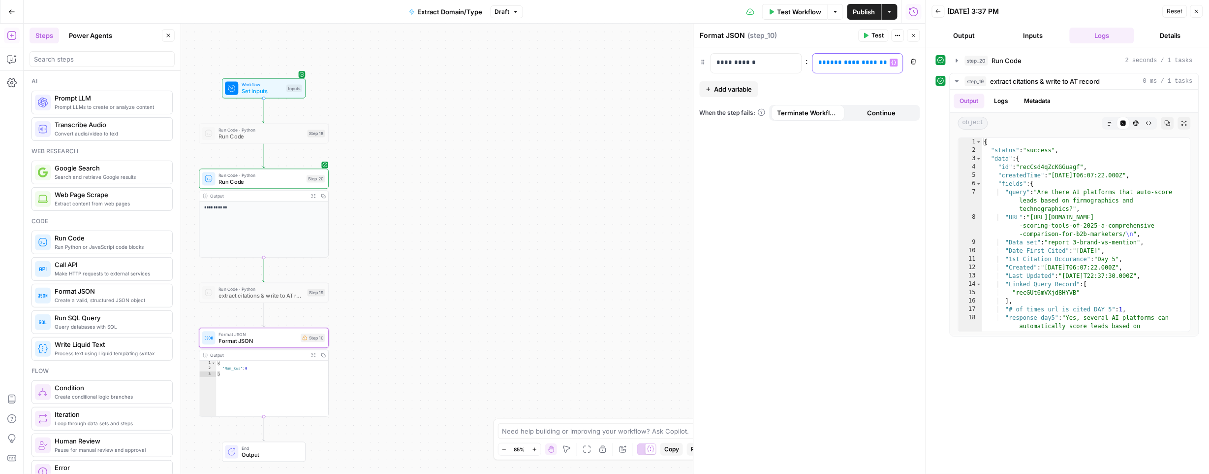
click at [819, 63] on span "**" at bounding box center [823, 62] width 8 height 6
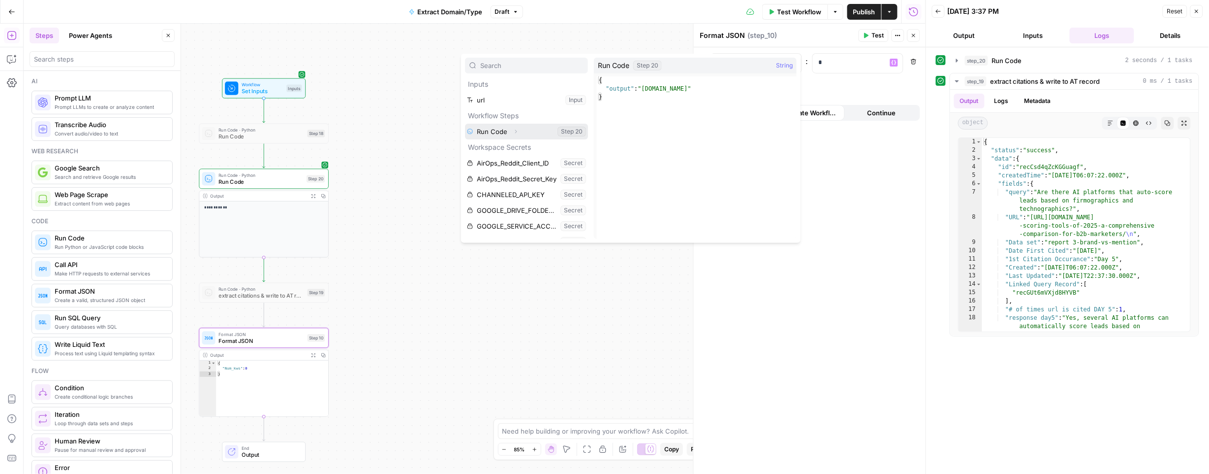
drag, startPoint x: 516, startPoint y: 131, endPoint x: 513, endPoint y: 136, distance: 5.7
click at [515, 131] on icon "button" at bounding box center [516, 131] width 2 height 3
click at [499, 147] on button "Select variable Output" at bounding box center [531, 147] width 113 height 16
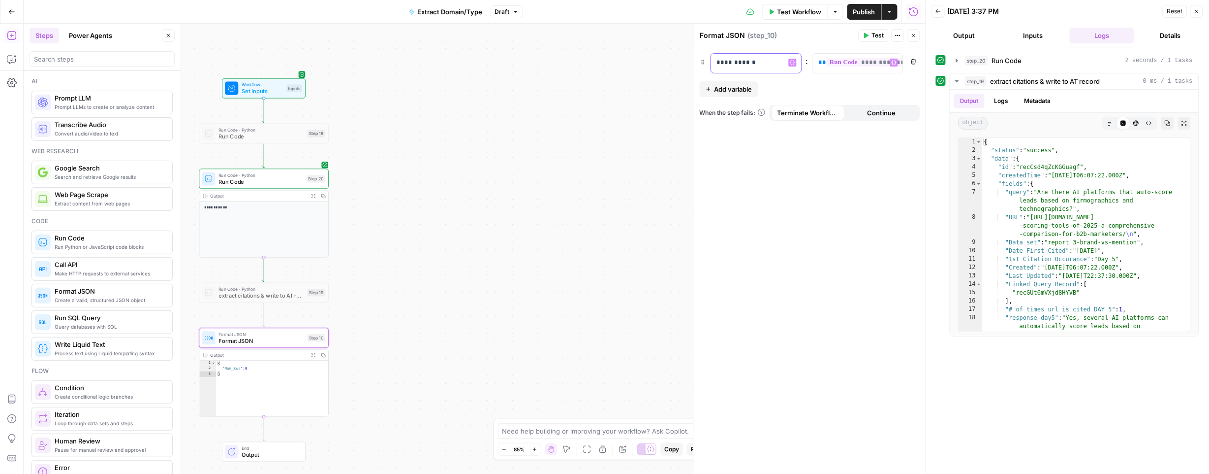
drag, startPoint x: 739, startPoint y: 64, endPoint x: 772, endPoint y: 62, distance: 33.6
click at [767, 63] on p "**********" at bounding box center [748, 63] width 63 height 10
click at [860, 10] on span "Publish" at bounding box center [865, 12] width 22 height 10
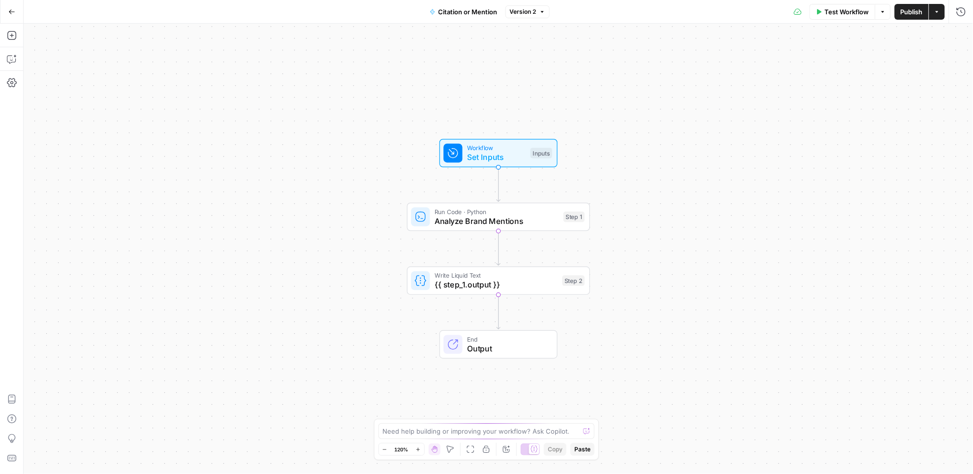
click at [456, 225] on span "Analyze Brand Mentions" at bounding box center [497, 221] width 124 height 12
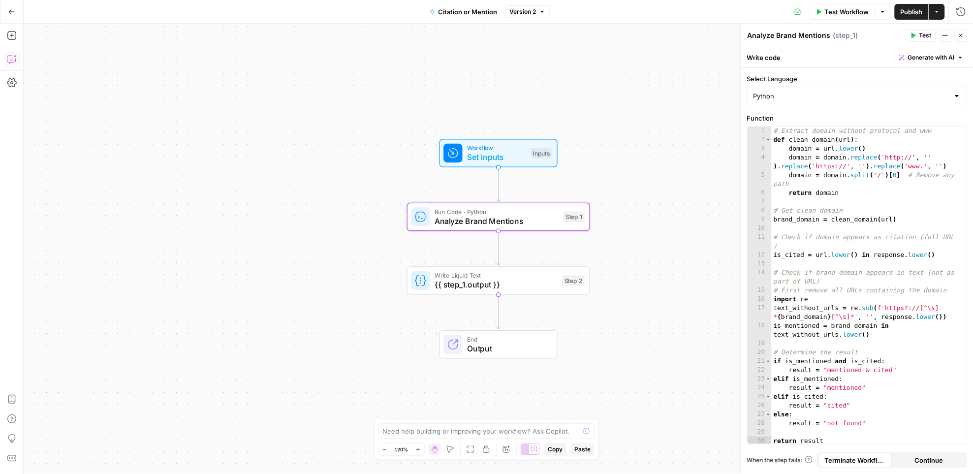
click at [10, 55] on icon "button" at bounding box center [12, 59] width 10 height 10
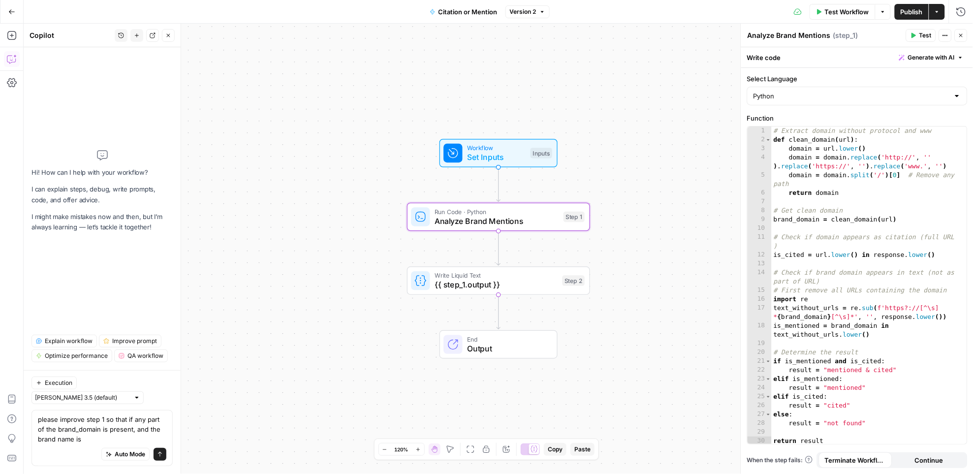
type textarea "please improve step 1 so that if any part of the brand_domain is present, and t…"
click at [100, 400] on input "text" at bounding box center [82, 398] width 95 height 10
click at [100, 445] on span "Claude Opus 4.1" at bounding box center [119, 447] width 65 height 10
type input "Claude Opus 4.1"
click at [88, 438] on textarea "please improve step 1 so that if any part of the brand_domain is present, and t…" at bounding box center [102, 429] width 128 height 30
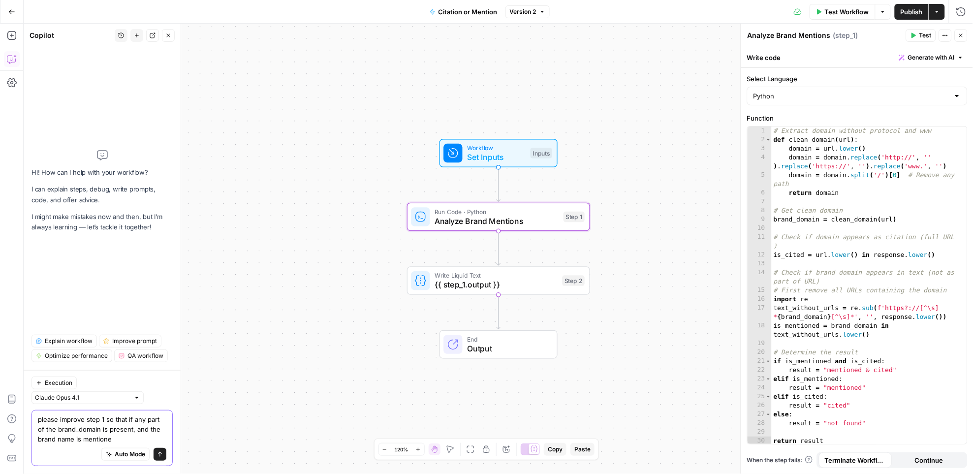
click at [123, 428] on textarea "please improve step 1 so that if any part of the brand_domain is present, and t…" at bounding box center [102, 429] width 128 height 30
click at [134, 439] on textarea "please improve step 1 so that if any part of the brand_domain is present in ( )…" at bounding box center [102, 429] width 128 height 30
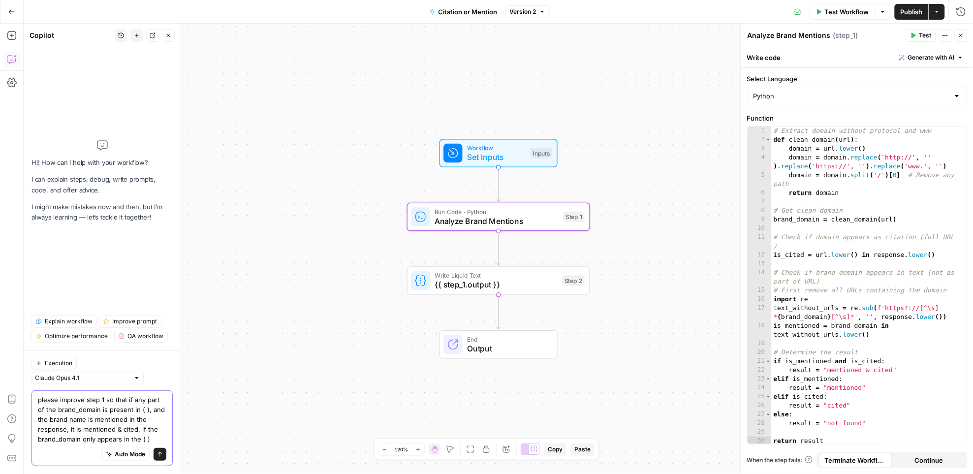
click at [132, 440] on textarea "please improve step 1 so that if any part of the brand_domain is present in ( )…" at bounding box center [102, 419] width 128 height 49
click at [130, 441] on textarea "please improve step 1 so that if any part of the brand_domain is present in ( )…" at bounding box center [102, 419] width 128 height 49
click at [142, 437] on textarea "please improve step 1 so that if any part of the brand_domain is present in ( )…" at bounding box center [102, 419] width 128 height 49
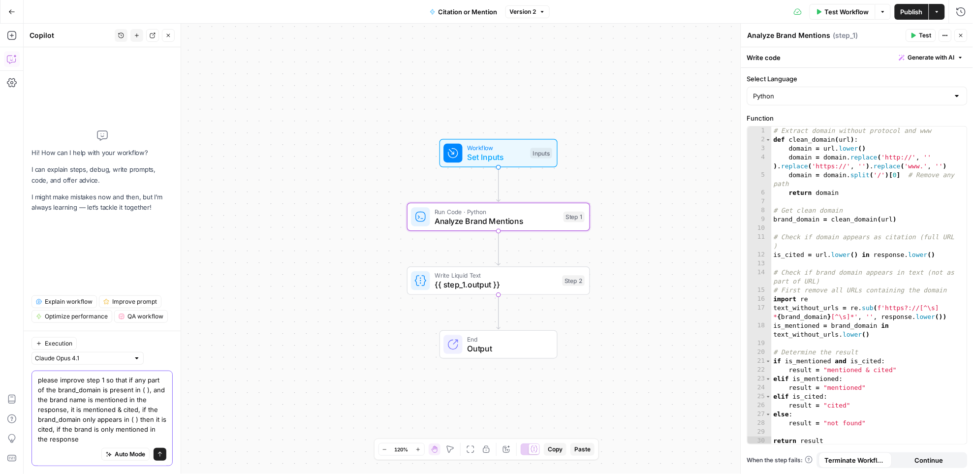
drag, startPoint x: 52, startPoint y: 432, endPoint x: 71, endPoint y: 438, distance: 19.8
click at [72, 438] on textarea "please improve step 1 so that if any part of the brand_domain is present in ( )…" at bounding box center [102, 409] width 128 height 69
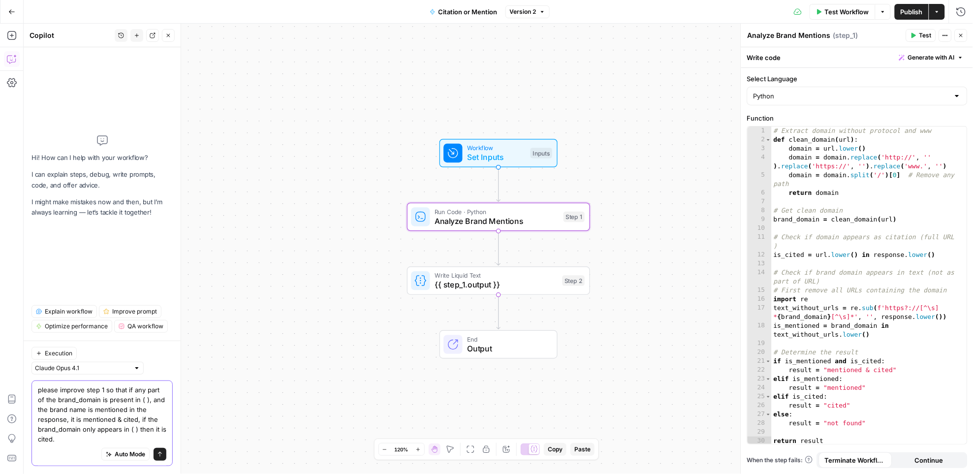
type textarea "please improve step 1 so that if any part of the brand_domain is present in ( )…"
click at [158, 452] on icon "submit" at bounding box center [160, 454] width 6 height 6
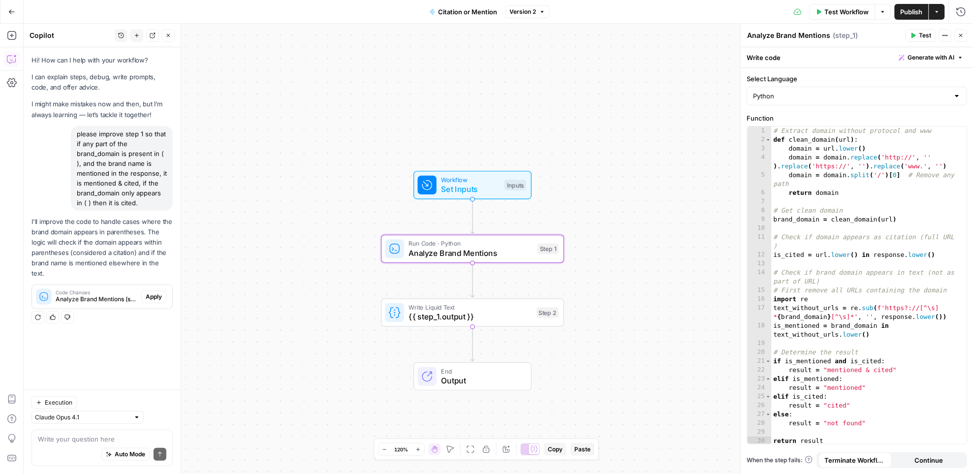
click at [149, 292] on span "Apply" at bounding box center [154, 296] width 16 height 9
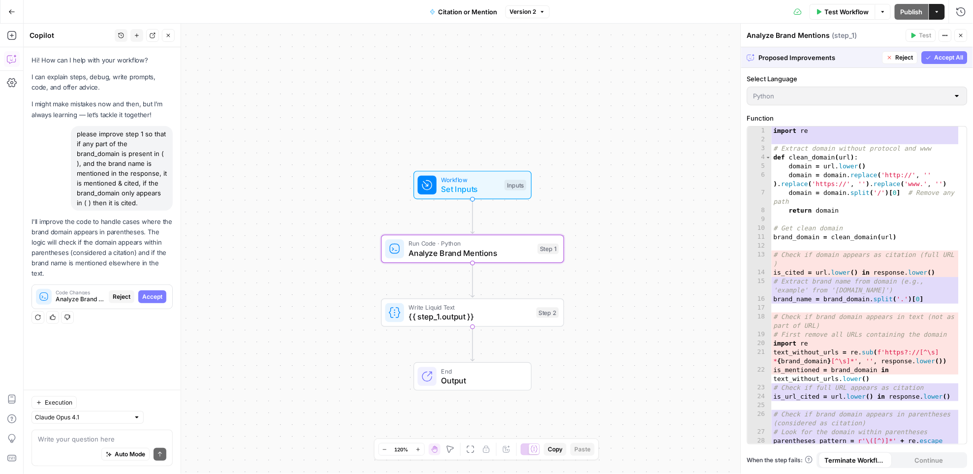
click at [149, 292] on span "Accept" at bounding box center [152, 296] width 20 height 9
